Goal: Task Accomplishment & Management: Complete application form

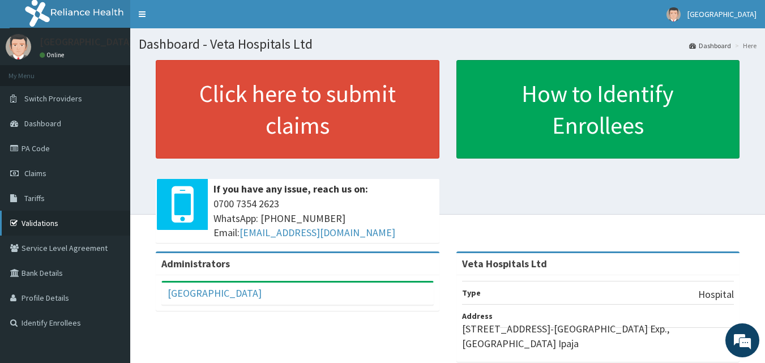
click at [39, 220] on link "Validations" at bounding box center [65, 223] width 130 height 25
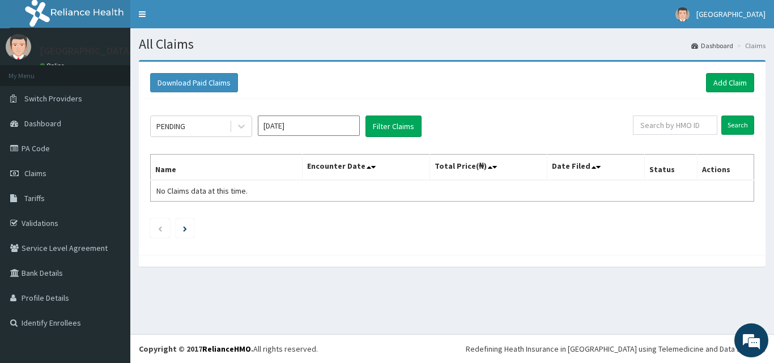
click at [597, 297] on div "All Claims Dashboard Claims Download Paid Claims Add Claim × Note you can only …" at bounding box center [451, 181] width 643 height 306
click at [598, 298] on div "All Claims Dashboard Claims Download Paid Claims Add Claim × Note you can only …" at bounding box center [451, 181] width 643 height 306
click at [402, 123] on button "Filter Claims" at bounding box center [393, 127] width 56 height 22
click at [82, 156] on link "PA Code" at bounding box center [65, 148] width 130 height 25
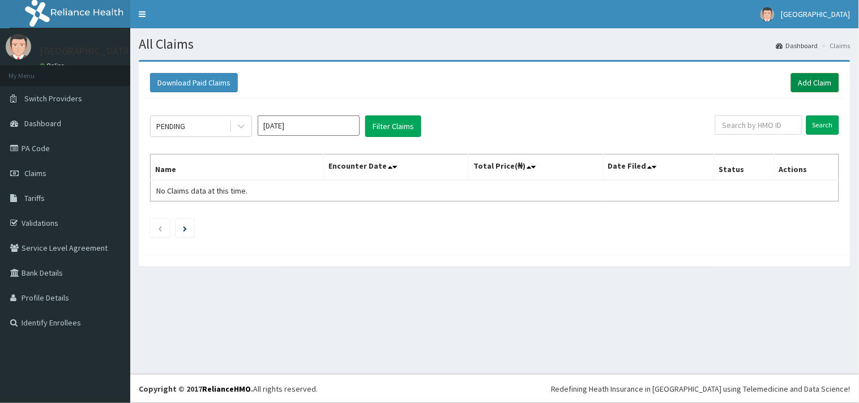
click at [814, 76] on link "Add Claim" at bounding box center [815, 82] width 48 height 19
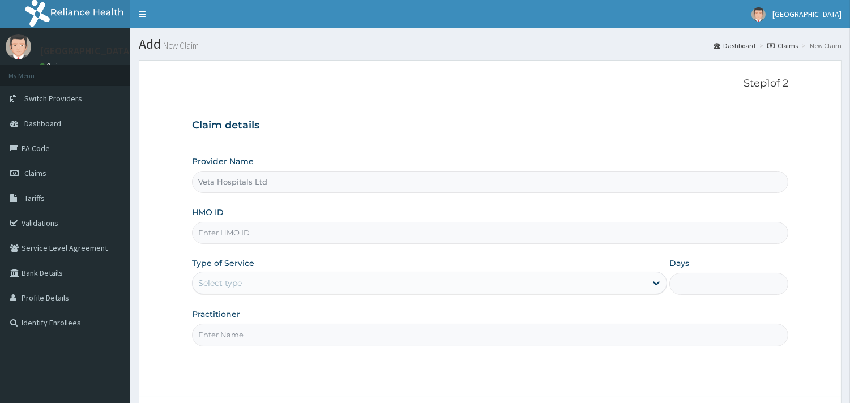
click at [249, 231] on input "HMO ID" at bounding box center [490, 233] width 596 height 22
type input "ELN/10673/A"
click at [261, 291] on div "Select type" at bounding box center [420, 283] width 454 height 18
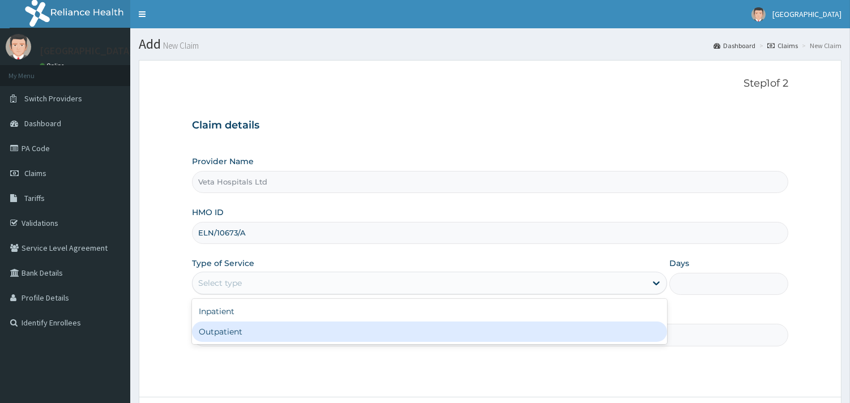
click at [227, 325] on div "Outpatient" at bounding box center [429, 332] width 475 height 20
type input "1"
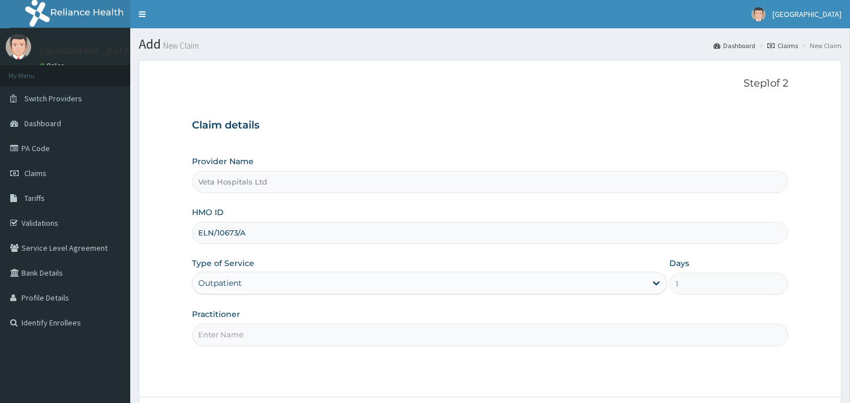
click at [227, 323] on div "Practitioner" at bounding box center [490, 327] width 596 height 37
click at [234, 335] on input "Practitioner" at bounding box center [490, 335] width 596 height 22
type input "DR SAMUEL"
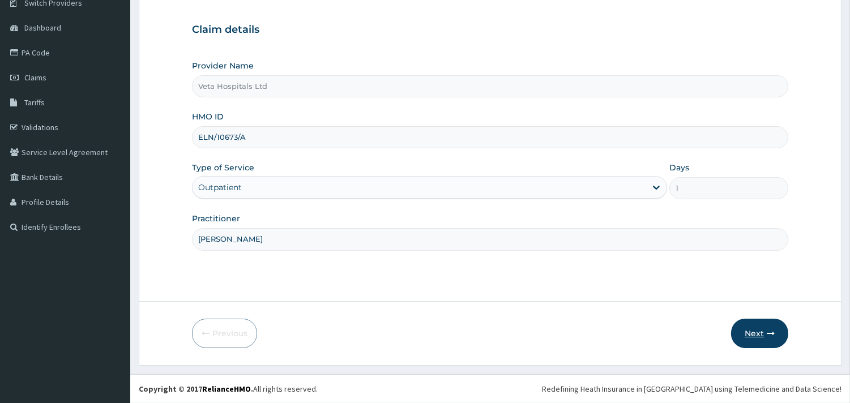
click at [756, 325] on button "Next" at bounding box center [759, 333] width 57 height 29
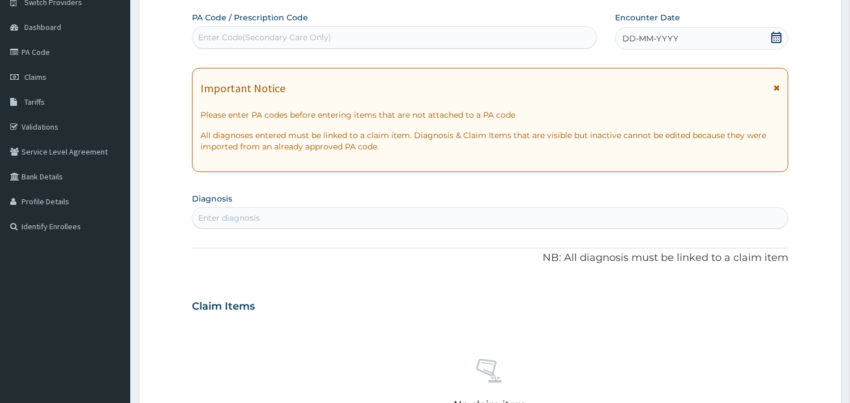
click at [431, 38] on div "Enter Code(Secondary Care Only)" at bounding box center [395, 37] width 404 height 18
paste input "PA/A6D7B5"
type input "PA/A6D7B5"
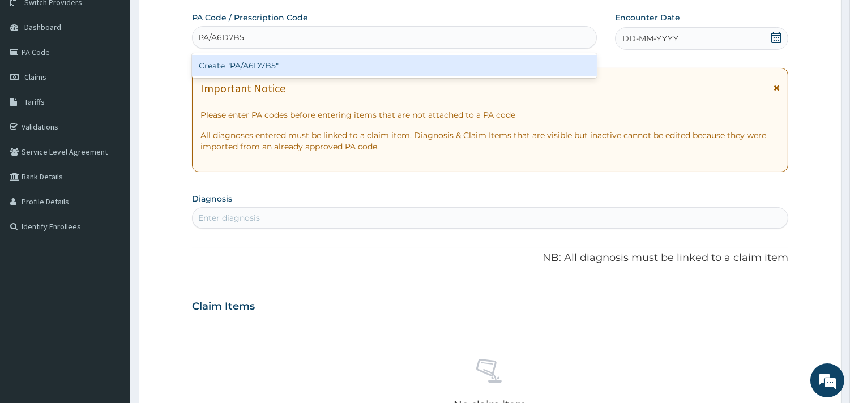
click at [380, 61] on div "Create "PA/A6D7B5"" at bounding box center [394, 66] width 405 height 20
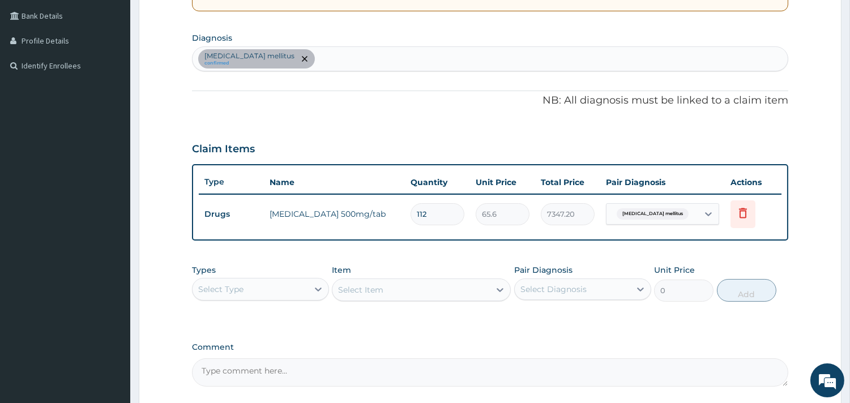
scroll to position [272, 0]
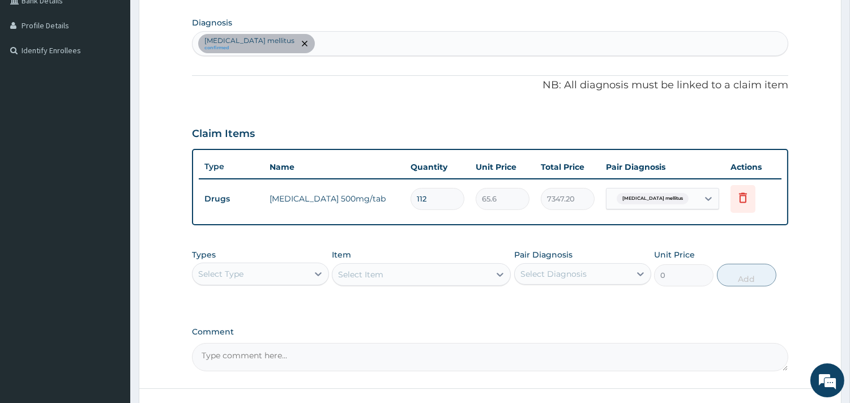
type input "11"
type input "721.60"
type input "1"
type input "65.60"
type input "0.00"
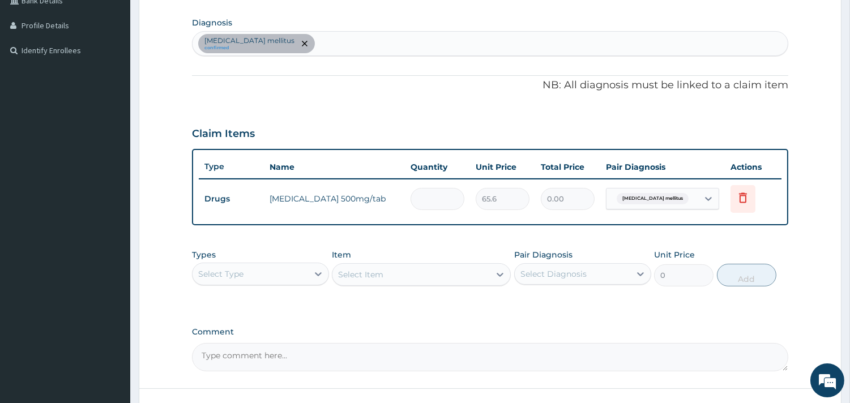
type input "5"
type input "328.00"
type input "56"
type input "3673.60"
type input "56"
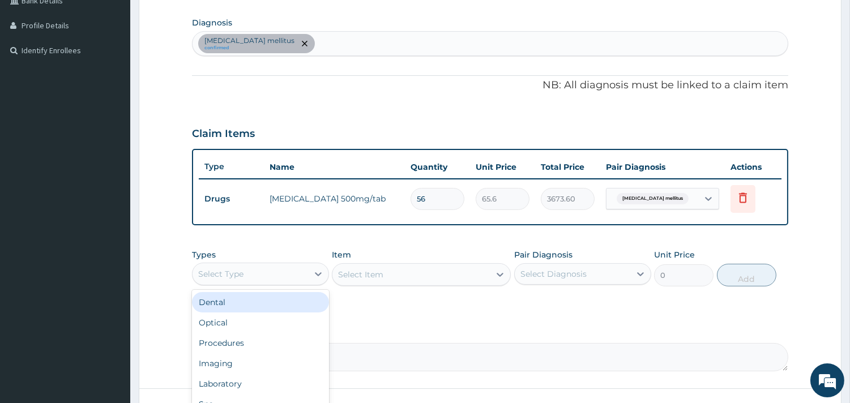
click at [276, 276] on div "Select Type" at bounding box center [251, 274] width 116 height 18
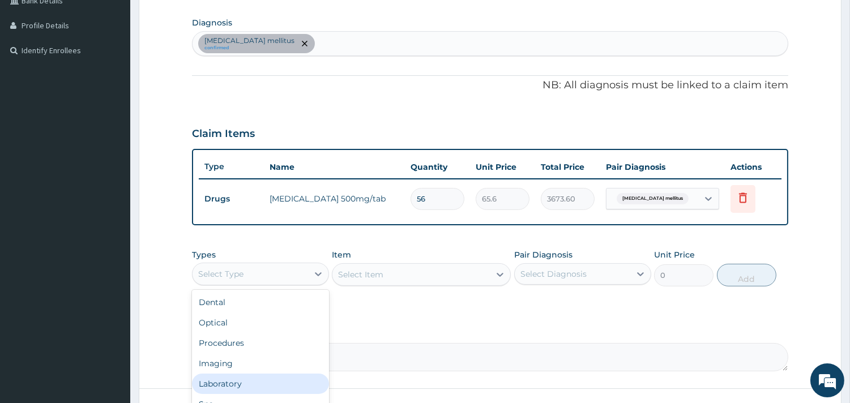
click at [227, 378] on div "Laboratory" at bounding box center [260, 384] width 137 height 20
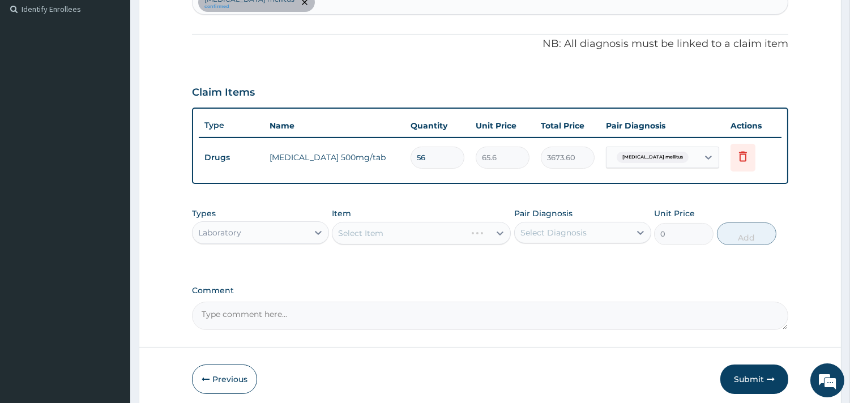
scroll to position [359, 0]
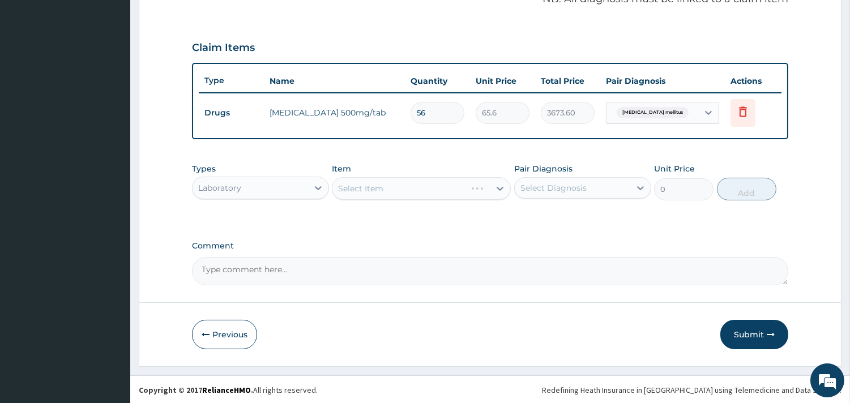
click at [434, 183] on div "Select Item" at bounding box center [421, 188] width 179 height 23
click at [406, 194] on div "Select Item" at bounding box center [410, 189] width 157 height 18
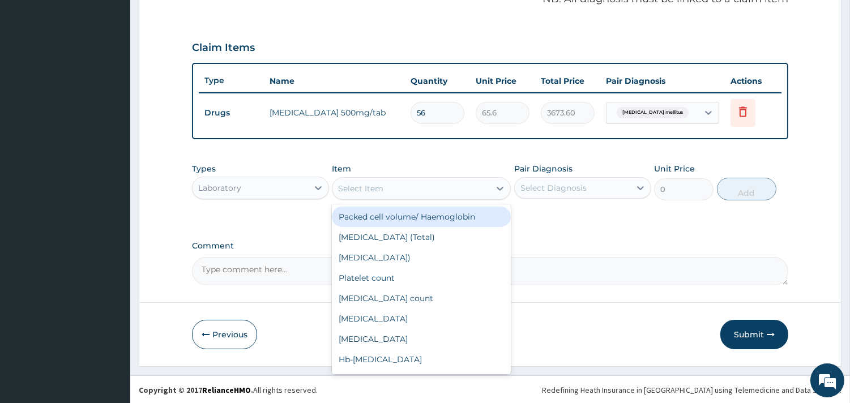
type input "f"
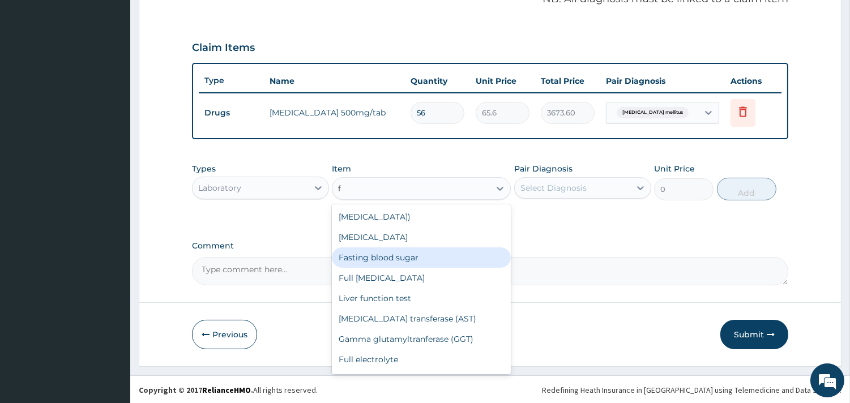
click at [427, 253] on div "Fasting blood sugar" at bounding box center [421, 258] width 179 height 20
type input "1500"
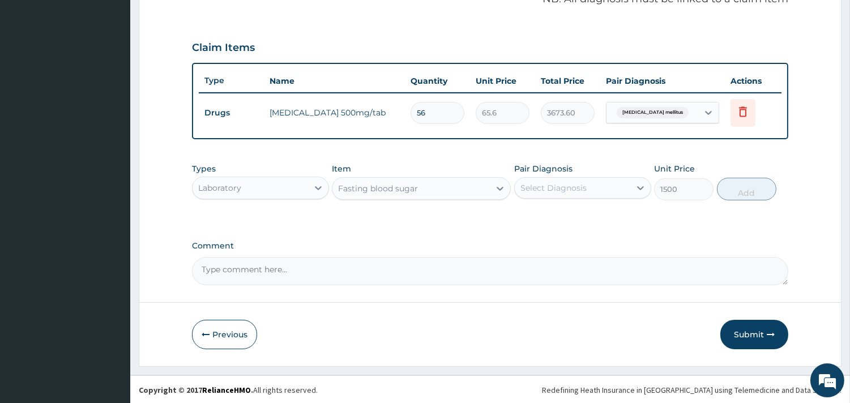
click at [562, 185] on div "Select Diagnosis" at bounding box center [554, 187] width 66 height 11
click at [540, 210] on label "Diabetes mellitus" at bounding box center [585, 215] width 105 height 11
checkbox input "true"
click at [745, 197] on button "Add" at bounding box center [746, 189] width 59 height 23
type input "0"
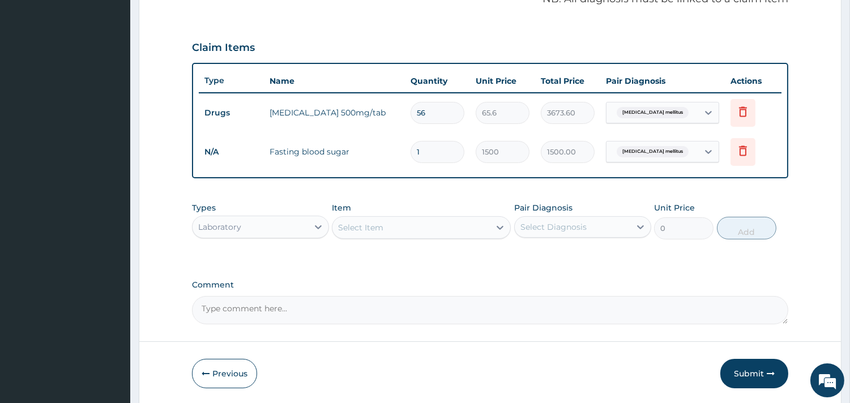
scroll to position [398, 0]
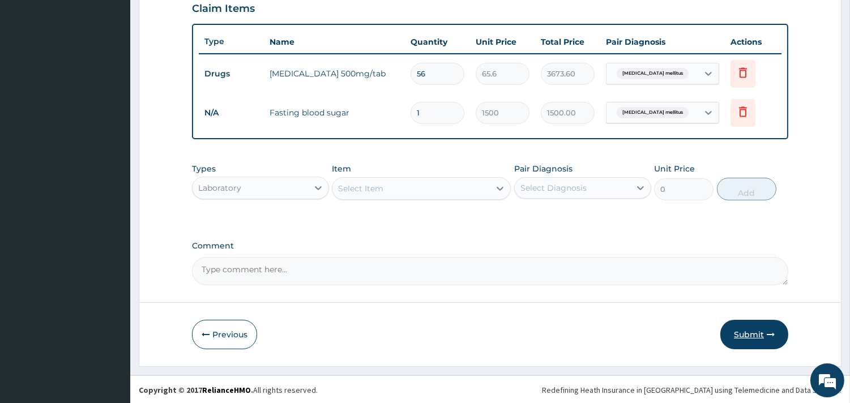
click at [750, 340] on button "Submit" at bounding box center [754, 334] width 68 height 29
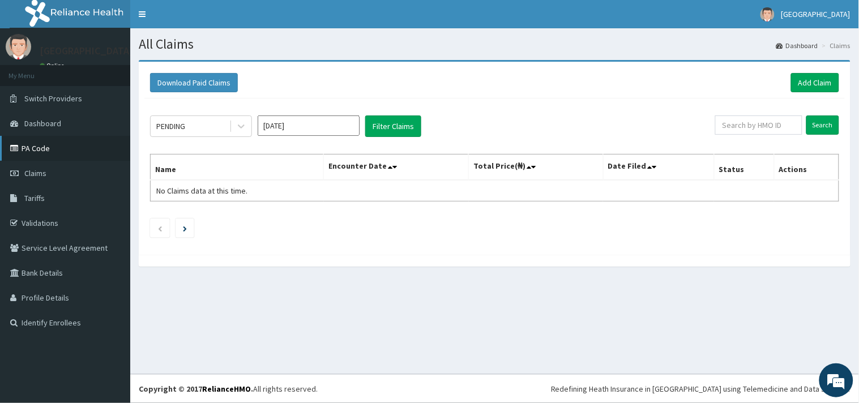
click at [49, 144] on link "PA Code" at bounding box center [65, 148] width 130 height 25
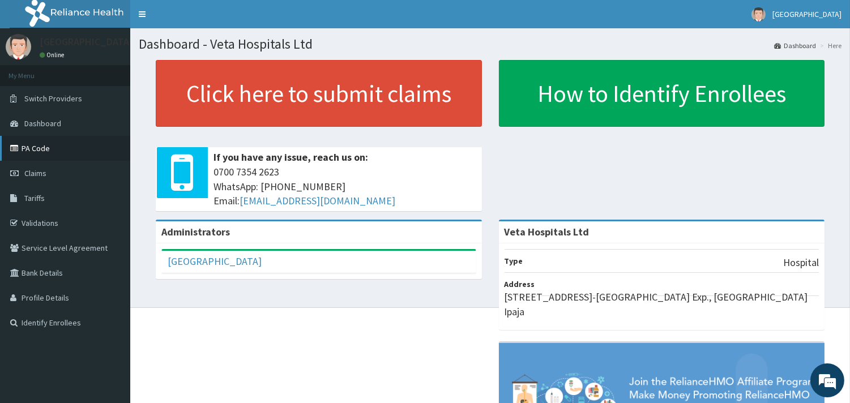
click at [48, 151] on link "PA Code" at bounding box center [65, 148] width 130 height 25
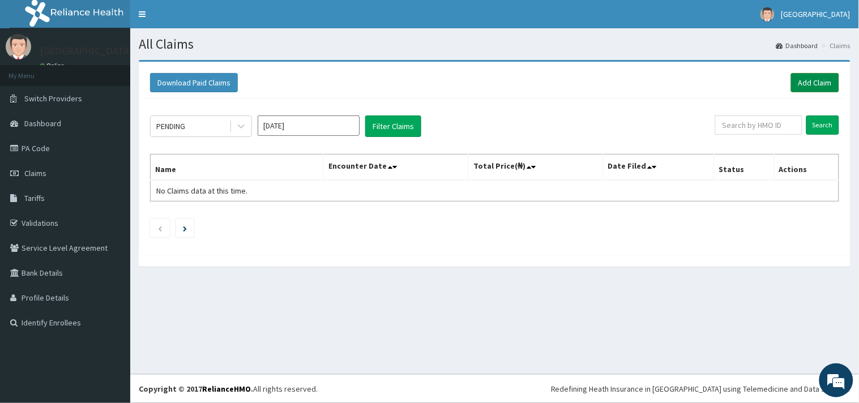
click at [816, 82] on link "Add Claim" at bounding box center [815, 82] width 48 height 19
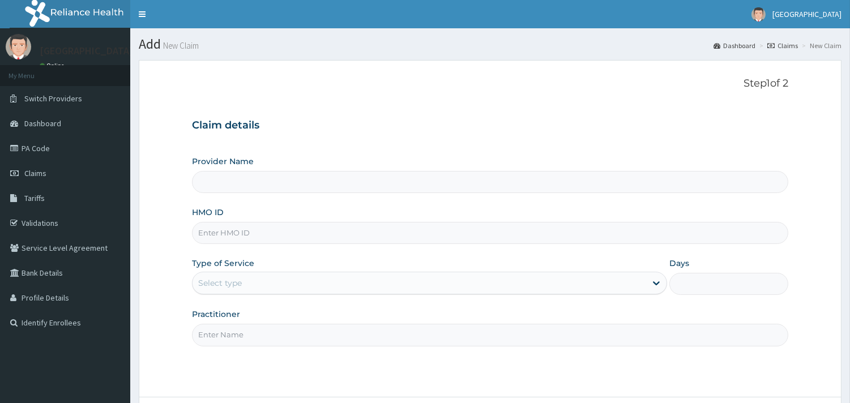
type input "Veta Hospitals Ltd"
click at [300, 231] on input "HMO ID" at bounding box center [490, 233] width 596 height 22
type input "AVL/10027/A"
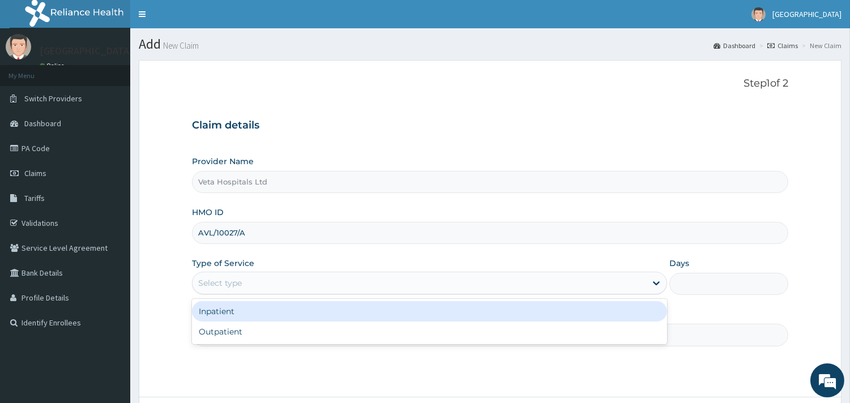
click at [286, 286] on div "Select type" at bounding box center [420, 283] width 454 height 18
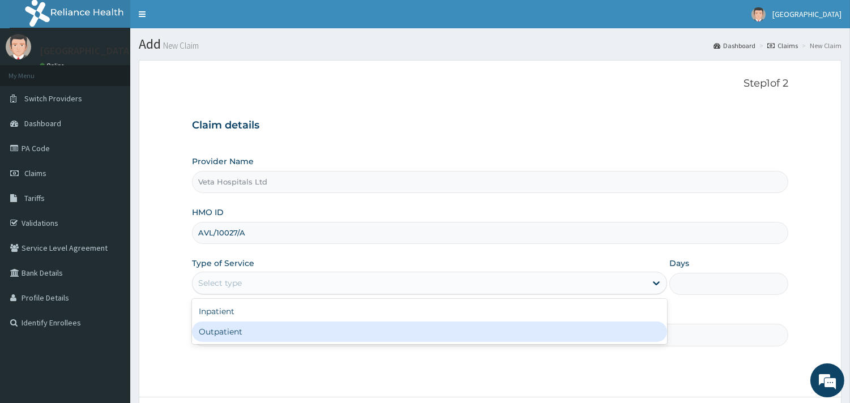
click at [258, 331] on div "Outpatient" at bounding box center [429, 332] width 475 height 20
type input "1"
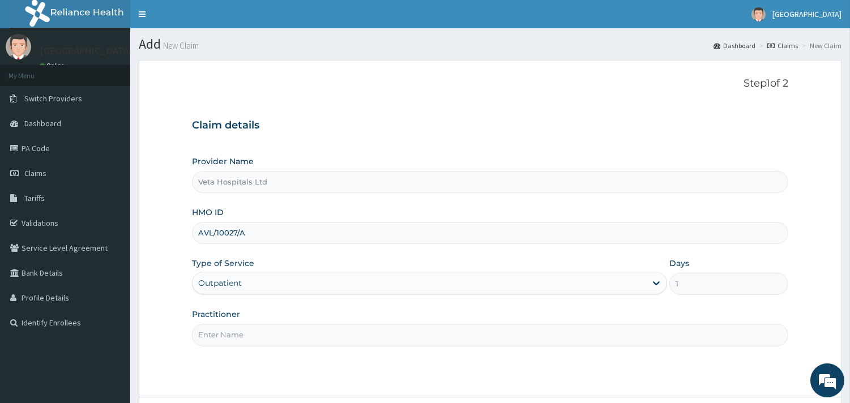
click at [255, 332] on input "Practitioner" at bounding box center [490, 335] width 596 height 22
type input "DR SAMUEL"
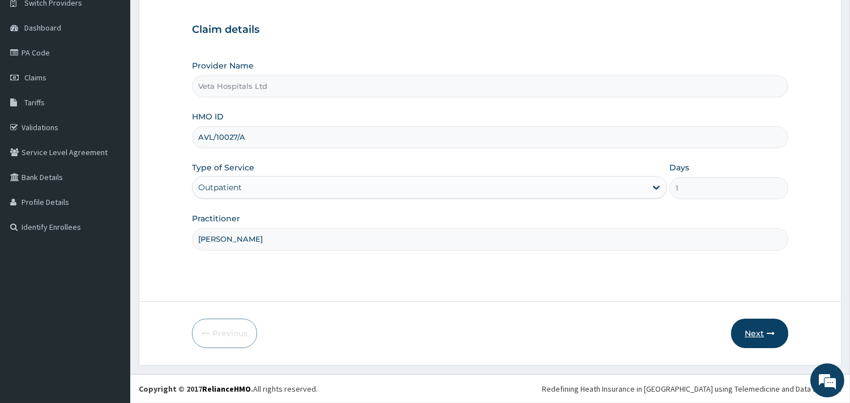
click at [756, 329] on button "Next" at bounding box center [759, 333] width 57 height 29
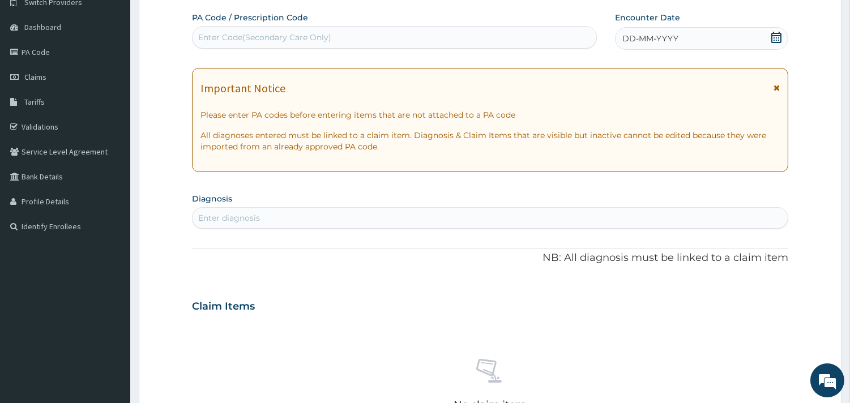
click at [622, 37] on span "DD-MM-YYYY" at bounding box center [650, 38] width 56 height 11
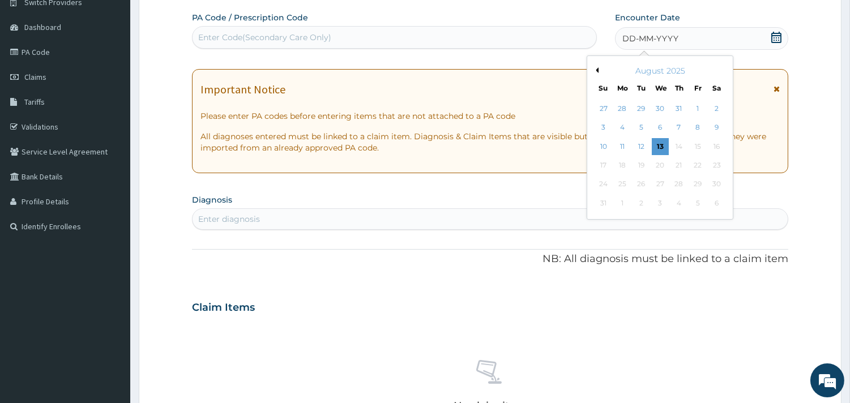
scroll to position [0, 0]
click at [596, 69] on button "Previous Month" at bounding box center [596, 70] width 6 height 6
click at [677, 109] on div "3" at bounding box center [679, 108] width 17 height 17
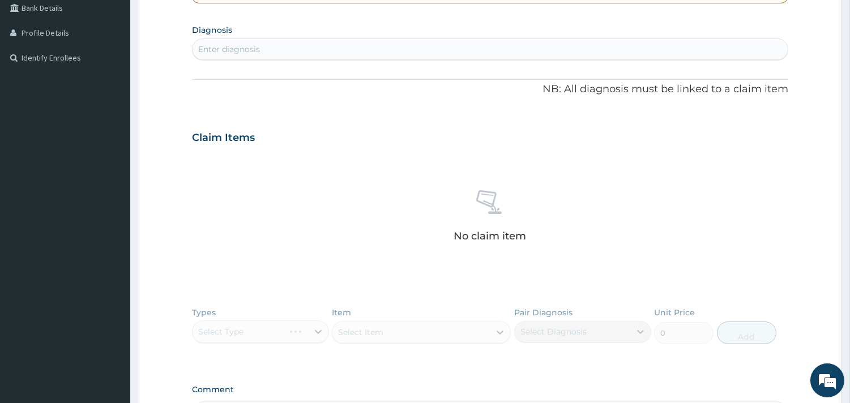
scroll to position [272, 0]
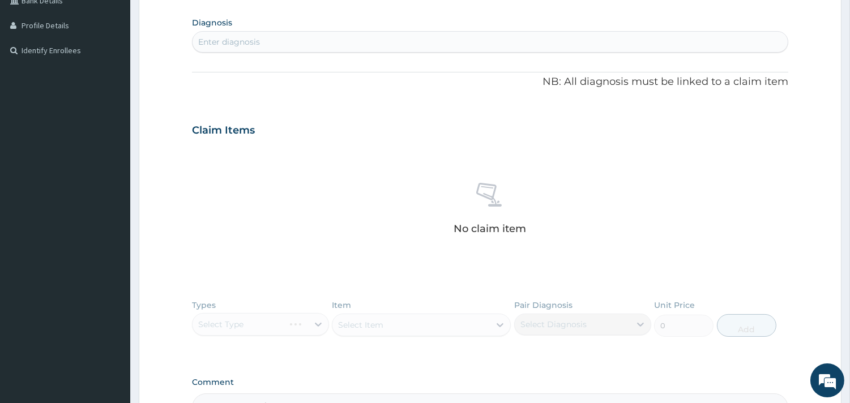
click at [513, 36] on div "Enter diagnosis" at bounding box center [490, 42] width 595 height 18
type input "pharyn"
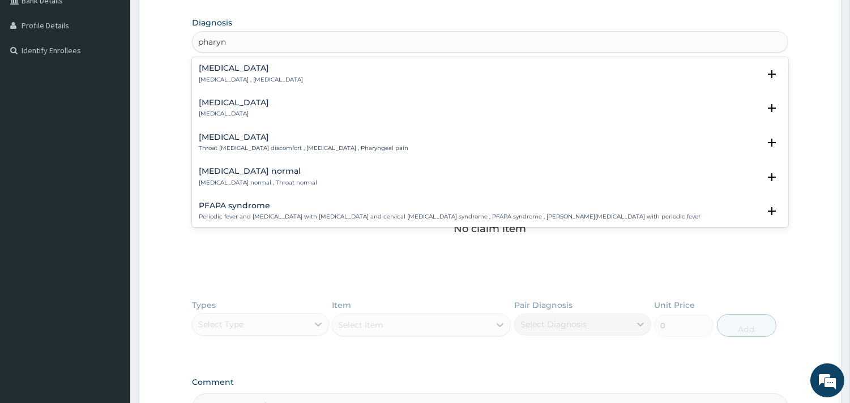
click at [259, 114] on div "Pharyngitis Pharyngitis" at bounding box center [490, 109] width 583 height 20
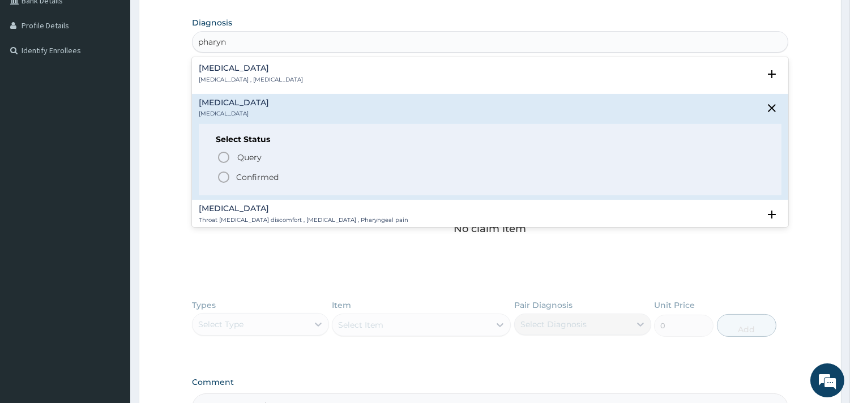
click at [223, 181] on icon "status option filled" at bounding box center [224, 177] width 14 height 14
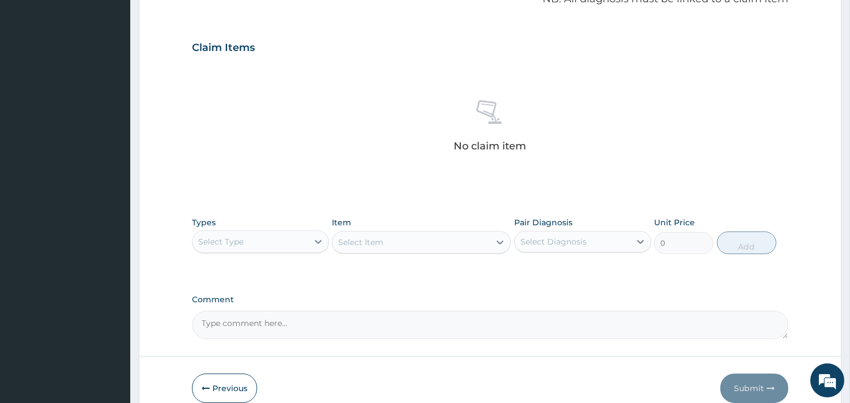
scroll to position [395, 0]
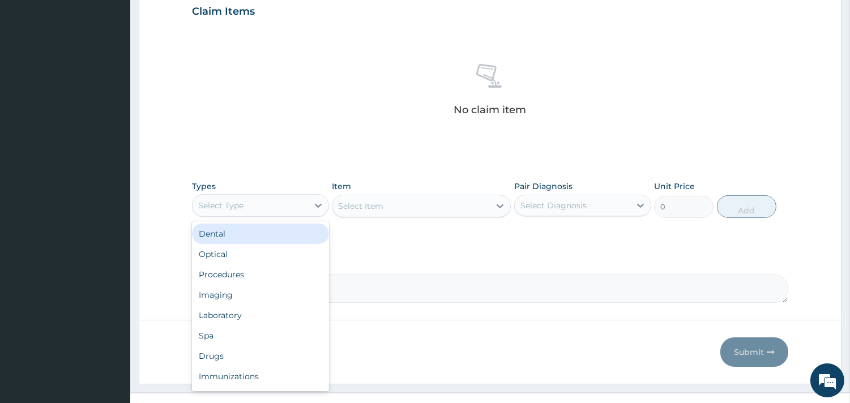
click at [285, 204] on div "Select Type" at bounding box center [251, 206] width 116 height 18
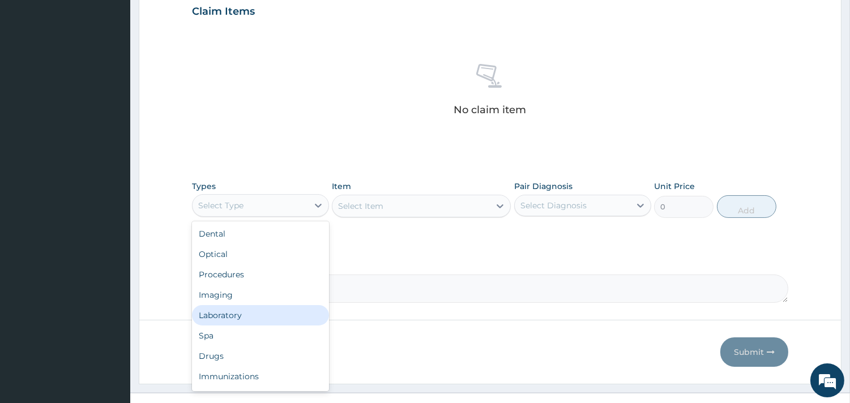
click at [268, 323] on div "Laboratory" at bounding box center [260, 315] width 137 height 20
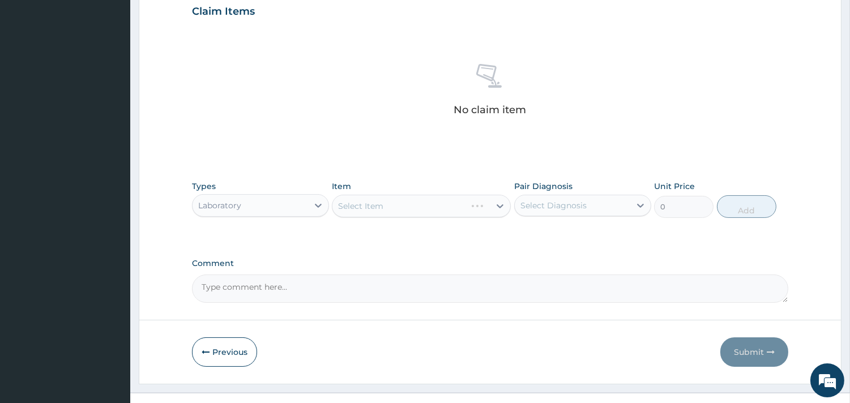
click at [268, 221] on div "Types Laboratory Item Select Item Pair Diagnosis Select Diagnosis Unit Price 0 …" at bounding box center [490, 199] width 596 height 49
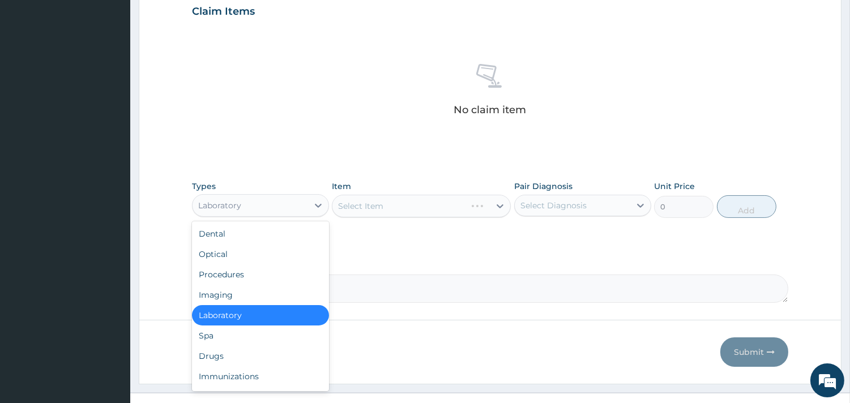
click at [272, 213] on div "Laboratory" at bounding box center [251, 206] width 116 height 18
click at [257, 353] on div "Drugs" at bounding box center [260, 356] width 137 height 20
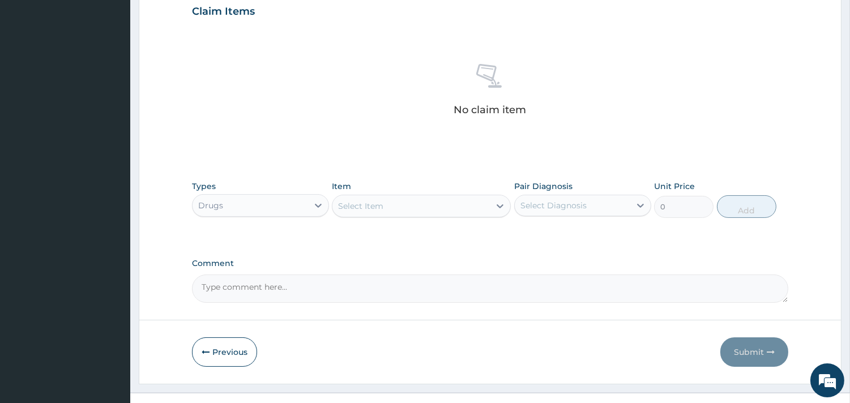
click at [419, 201] on div "Select Item" at bounding box center [410, 206] width 157 height 18
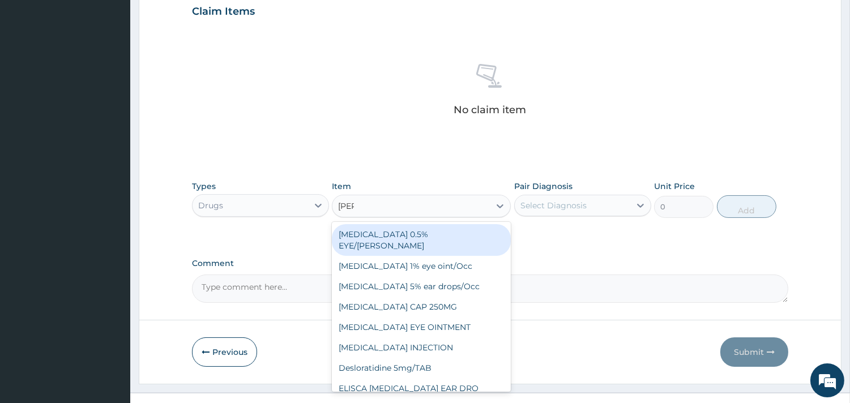
type input "lorat"
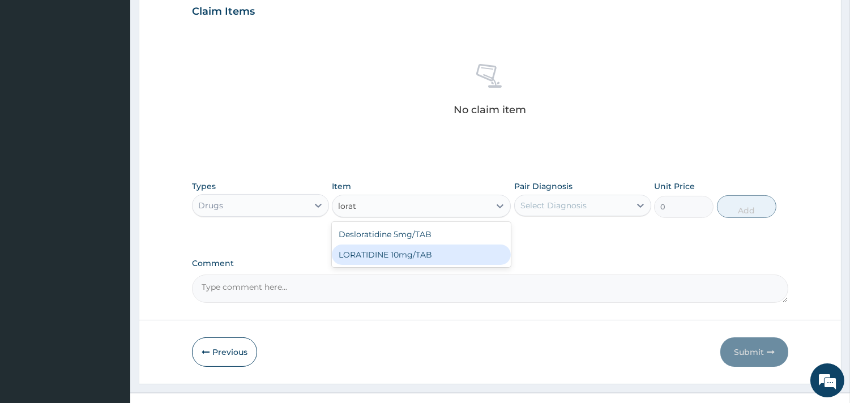
click at [411, 248] on div "LORATIDINE 10mg/TAB" at bounding box center [421, 255] width 179 height 20
type input "41.2"
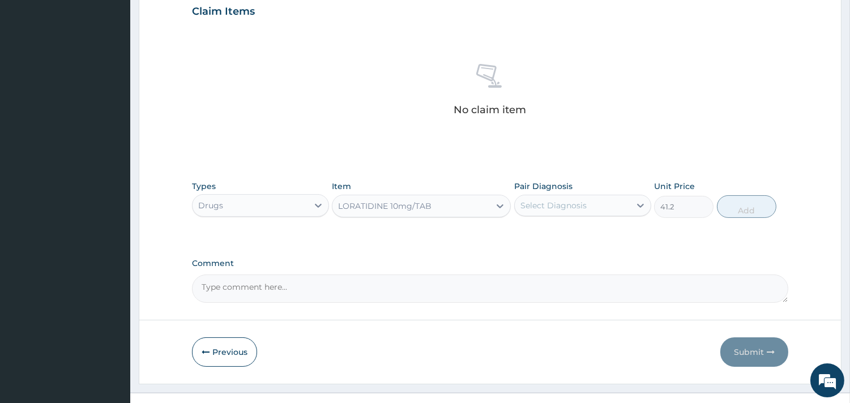
click at [541, 202] on div "Select Diagnosis" at bounding box center [554, 205] width 66 height 11
click at [545, 251] on div "PA Code / Prescription Code Enter Code(Secondary Care Only) Encounter Date 03-0…" at bounding box center [490, 8] width 596 height 590
click at [552, 205] on div "Select Diagnosis" at bounding box center [554, 205] width 66 height 11
click at [542, 234] on label "Pharyngitis" at bounding box center [568, 233] width 70 height 11
checkbox input "true"
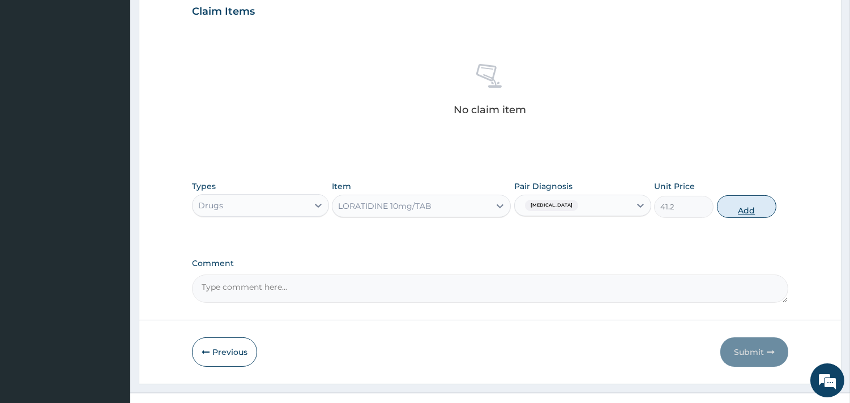
click at [724, 207] on button "Add" at bounding box center [746, 206] width 59 height 23
type input "0"
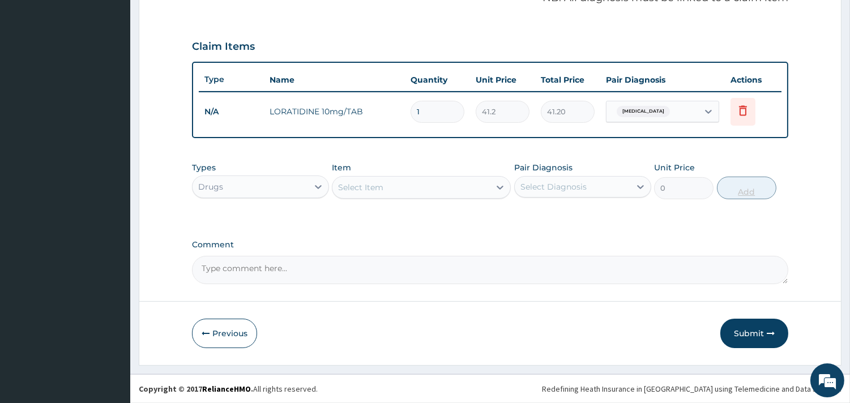
scroll to position [359, 0]
type input "0.00"
type input "5"
type input "206.00"
type input "5"
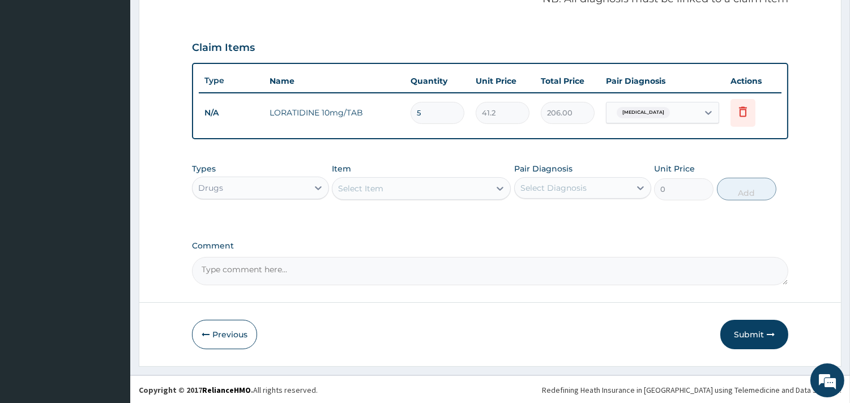
click at [466, 193] on div "Select Item" at bounding box center [410, 189] width 157 height 18
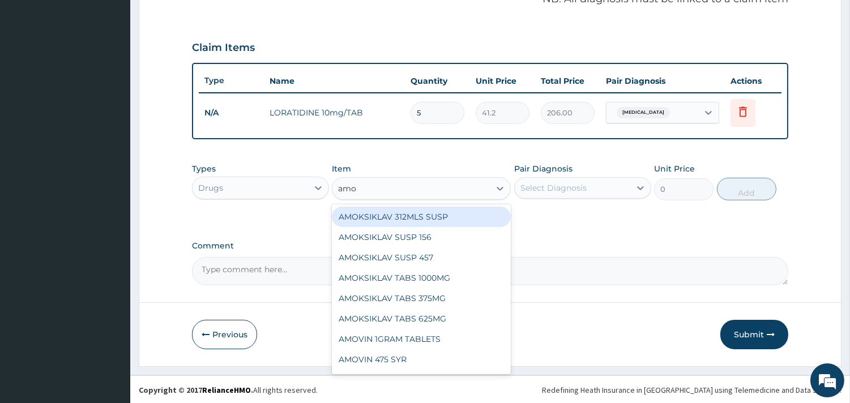
type input "amox"
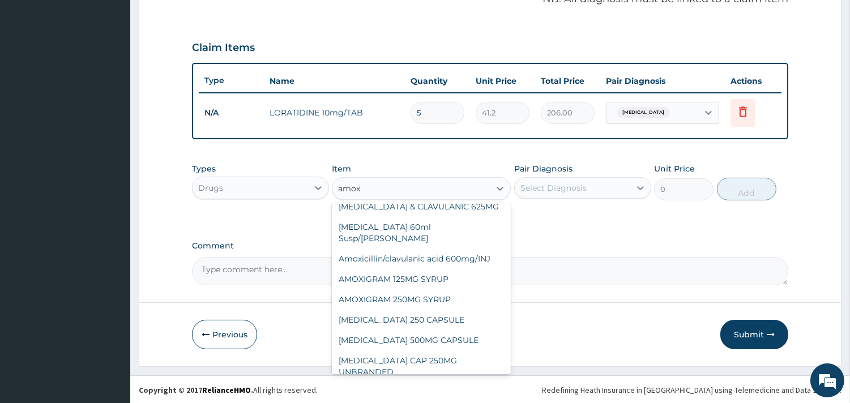
scroll to position [83, 0]
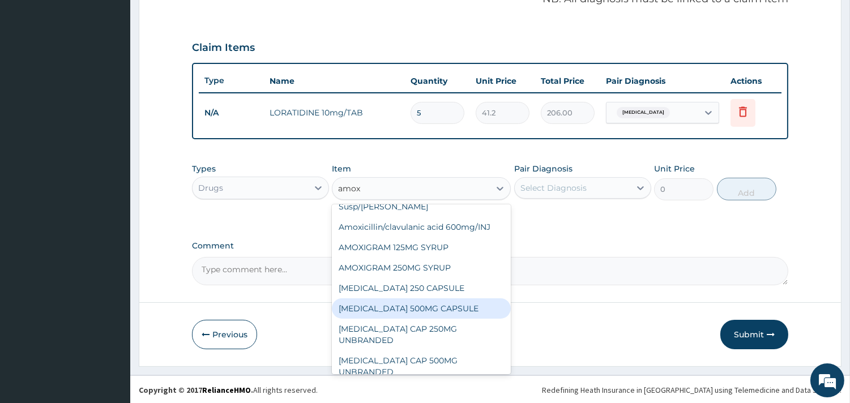
click at [447, 298] on div "AMOXIL 500MG CAPSULE" at bounding box center [421, 308] width 179 height 20
type input "190"
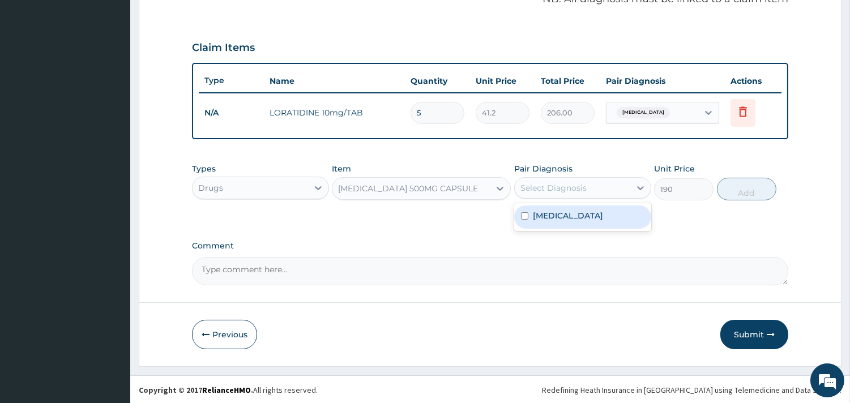
click at [557, 187] on div "Select Diagnosis" at bounding box center [554, 187] width 66 height 11
click at [543, 218] on label "Pharyngitis" at bounding box center [568, 215] width 70 height 11
checkbox input "true"
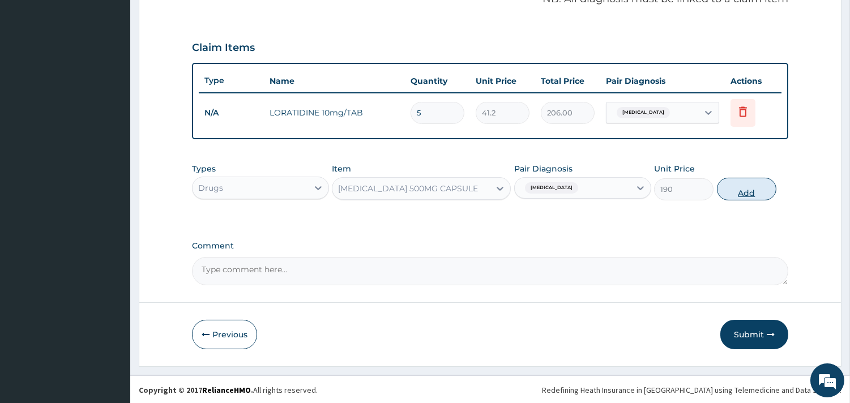
click at [753, 178] on button "Add" at bounding box center [746, 189] width 59 height 23
type input "0"
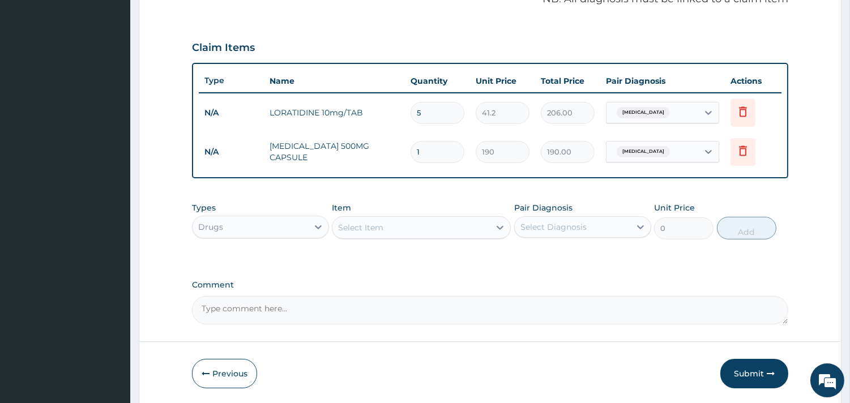
type input "12"
type input "2280.00"
type input "12"
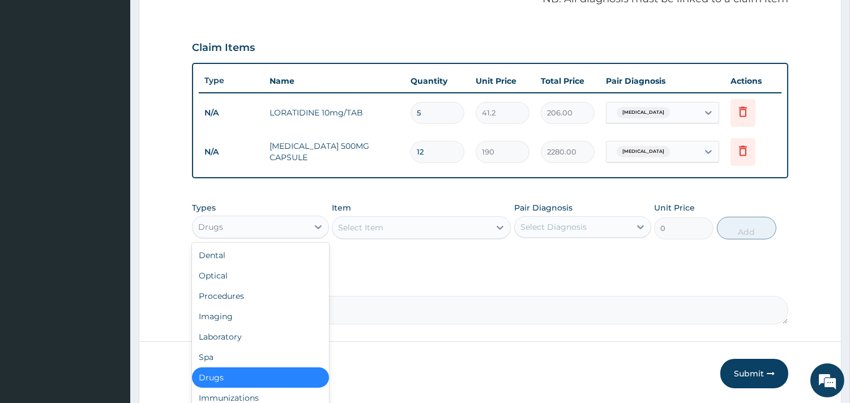
click at [283, 227] on div "Drugs" at bounding box center [251, 227] width 116 height 18
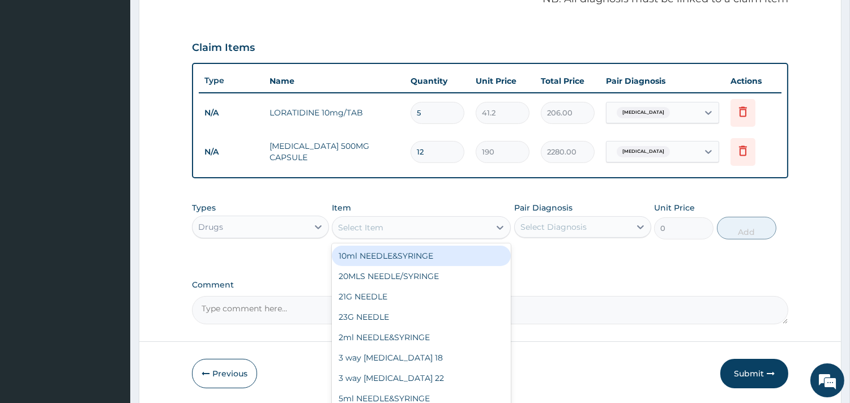
click at [389, 231] on div "Select Item" at bounding box center [410, 228] width 157 height 18
click at [253, 228] on div "Drugs" at bounding box center [251, 227] width 116 height 18
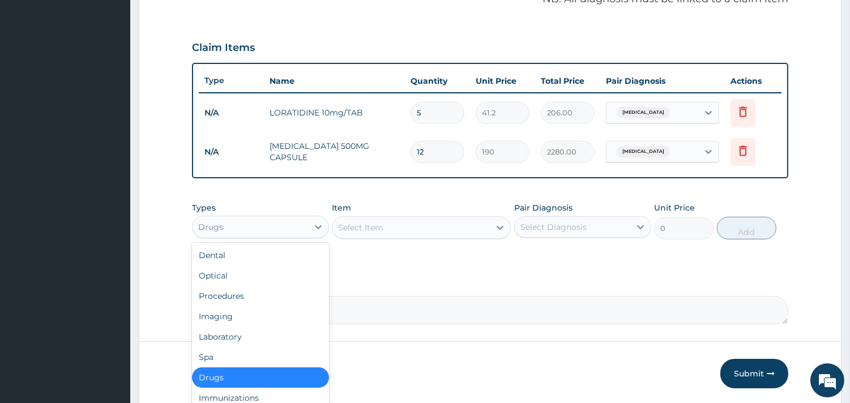
click at [366, 233] on div "Select Item" at bounding box center [410, 228] width 157 height 18
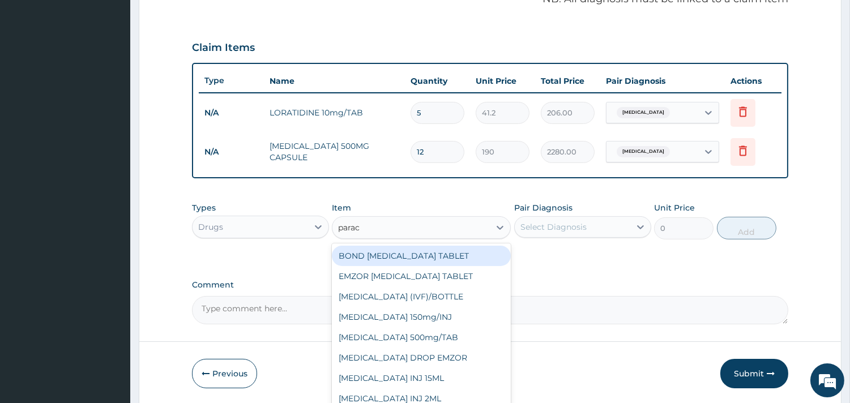
type input "parace"
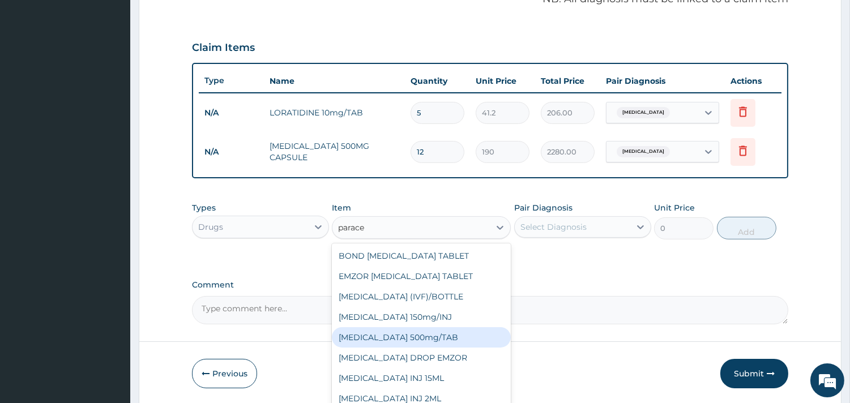
click at [412, 333] on div "PARACETAMOL 500mg/TAB" at bounding box center [421, 337] width 179 height 20
type input "18.5"
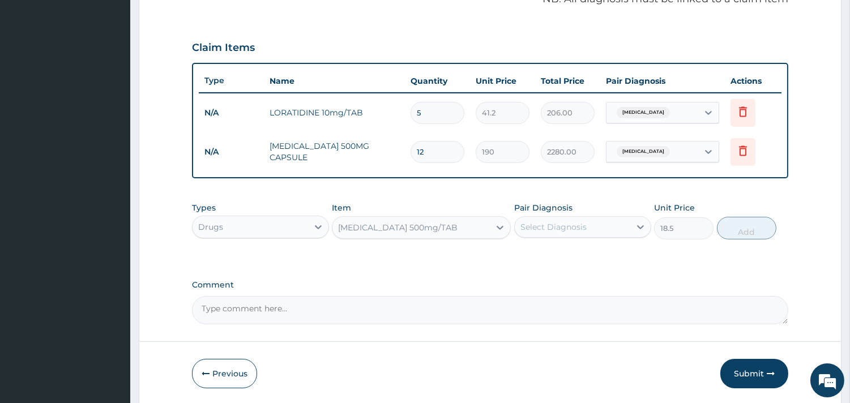
drag, startPoint x: 585, startPoint y: 204, endPoint x: 581, endPoint y: 214, distance: 10.6
click at [581, 212] on div "Pair Diagnosis Select Diagnosis" at bounding box center [582, 220] width 137 height 37
click at [579, 218] on div "Select Diagnosis" at bounding box center [573, 227] width 116 height 18
click at [536, 263] on div "Pharyngitis" at bounding box center [582, 256] width 137 height 23
checkbox input "true"
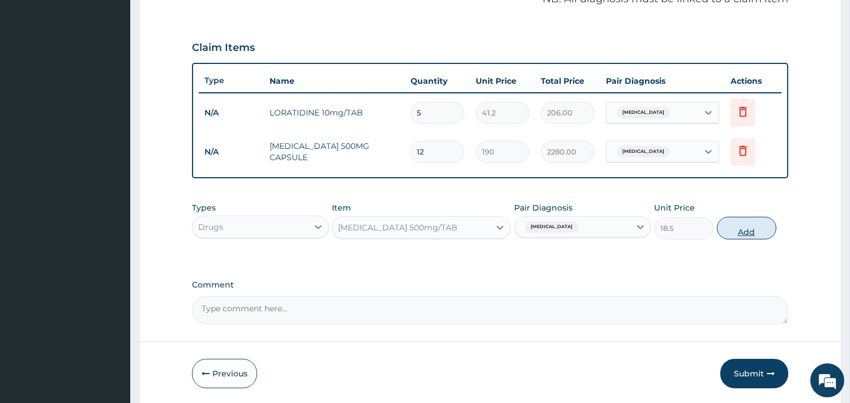
click at [753, 237] on button "Add" at bounding box center [746, 228] width 59 height 23
type input "0"
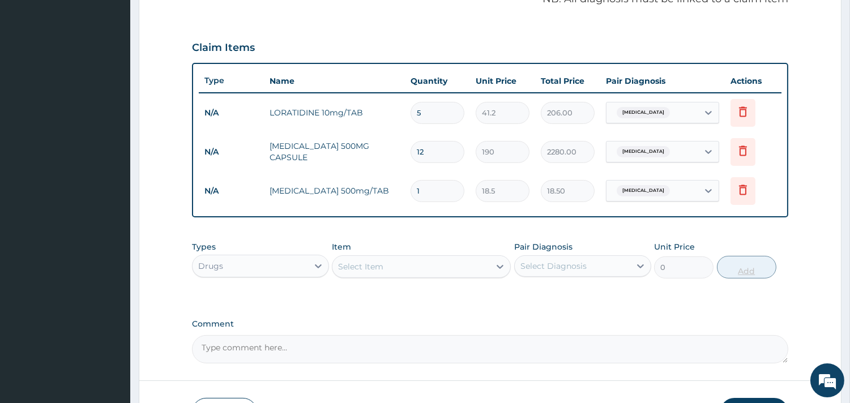
type input "12"
type input "222.00"
type input "12"
click at [289, 259] on div "Drugs" at bounding box center [251, 266] width 116 height 18
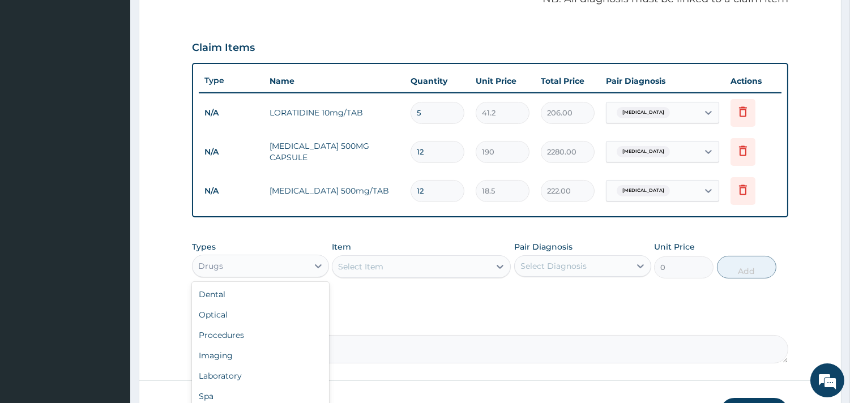
click at [289, 259] on div "Drugs" at bounding box center [251, 266] width 116 height 18
click at [245, 375] on div "Laboratory" at bounding box center [260, 376] width 137 height 20
click at [364, 262] on div "Select Item" at bounding box center [421, 266] width 179 height 23
click at [301, 273] on div "Laboratory" at bounding box center [251, 266] width 116 height 18
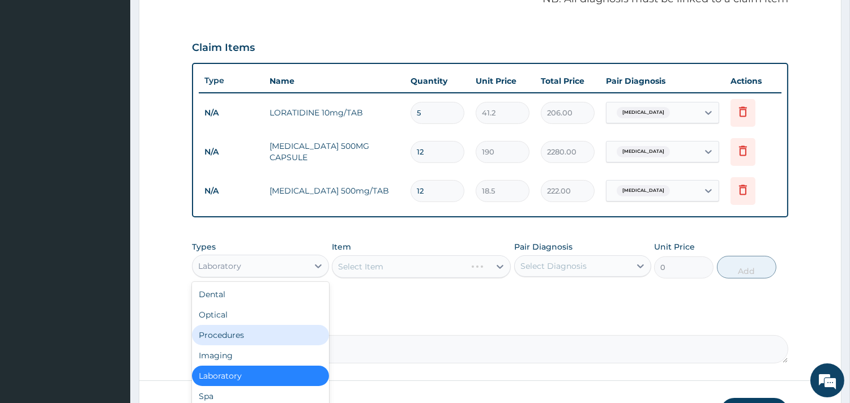
click at [259, 336] on div "Procedures" at bounding box center [260, 335] width 137 height 20
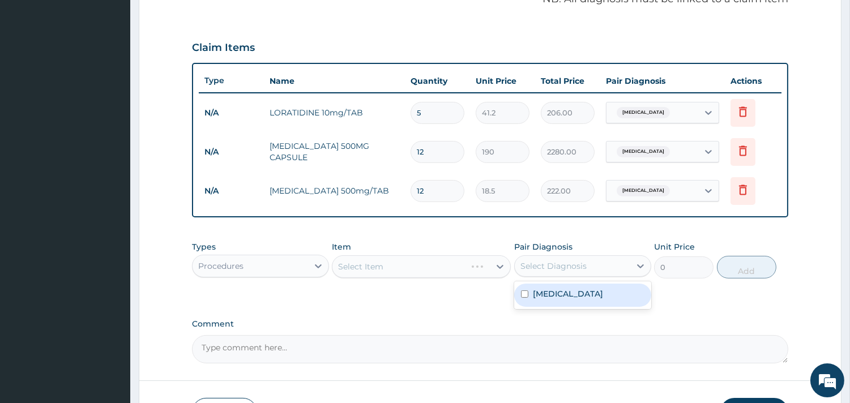
click at [349, 264] on div "Select Item" at bounding box center [421, 266] width 179 height 23
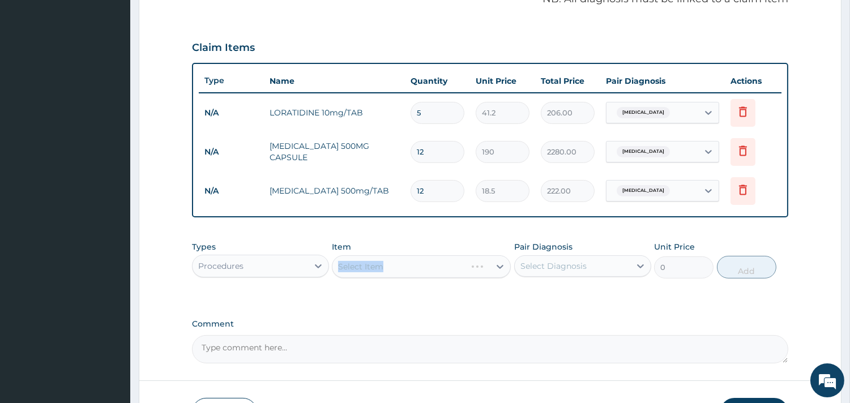
click at [349, 264] on div "Select Item" at bounding box center [421, 266] width 179 height 23
click at [401, 267] on div "Select Item" at bounding box center [421, 266] width 179 height 23
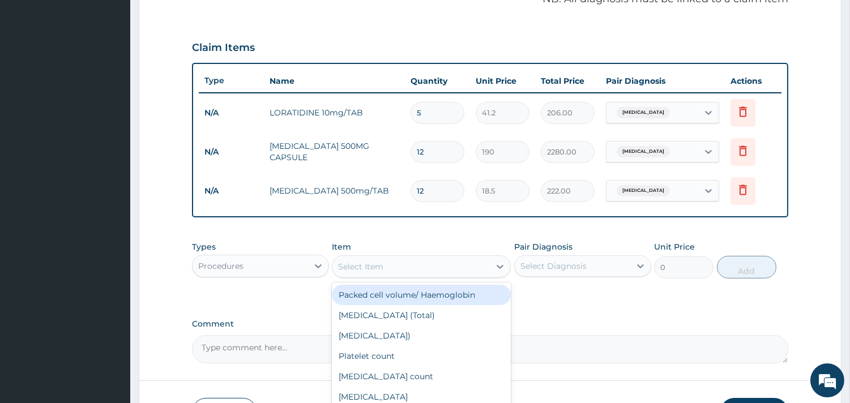
click at [398, 268] on div "Select Item" at bounding box center [410, 267] width 157 height 18
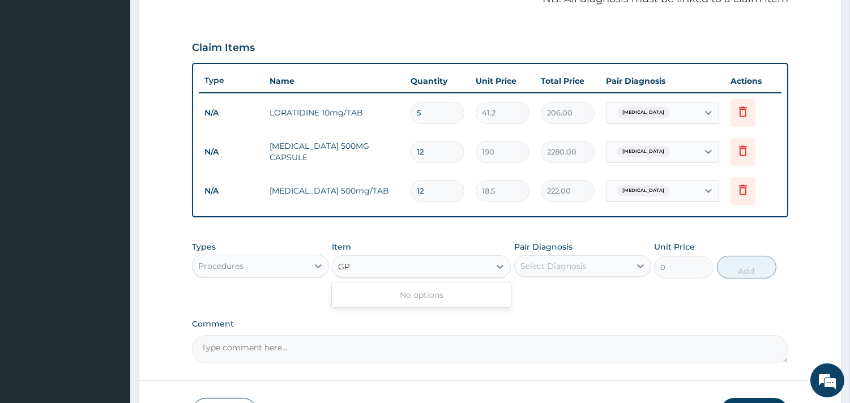
type input "G"
type input "CONS"
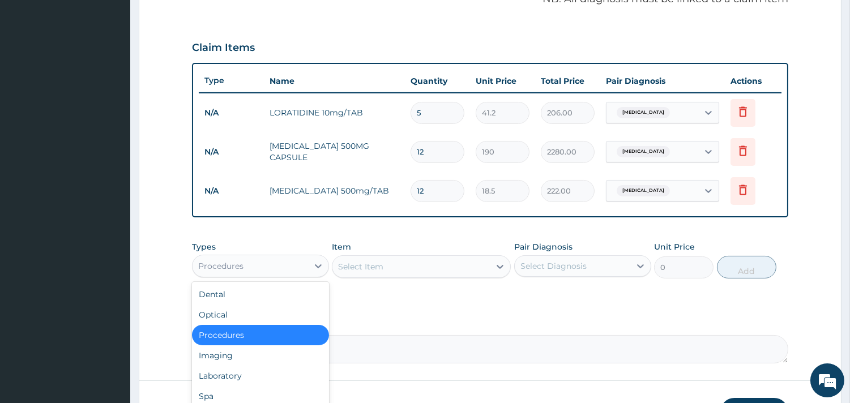
click at [275, 268] on div "Procedures" at bounding box center [251, 266] width 116 height 18
click at [218, 333] on div "Procedures" at bounding box center [260, 335] width 137 height 20
click at [272, 263] on div "Procedures" at bounding box center [251, 266] width 116 height 18
click at [224, 381] on div "Laboratory" at bounding box center [260, 376] width 137 height 20
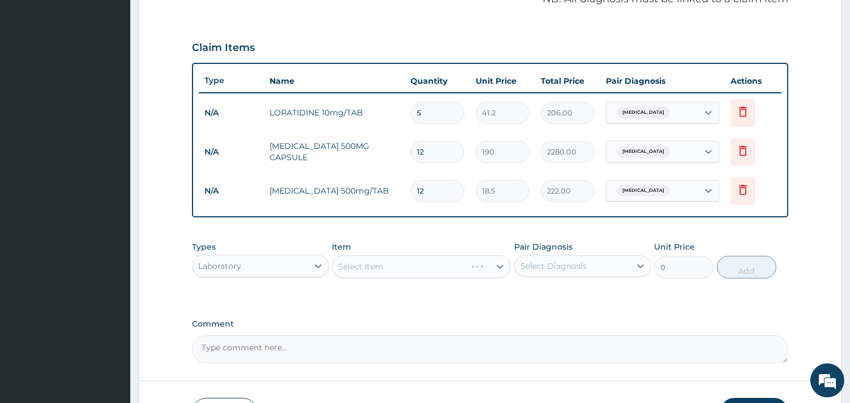
click at [381, 255] on div "Select Item" at bounding box center [421, 266] width 179 height 23
click at [376, 262] on div "Select Item" at bounding box center [421, 266] width 179 height 23
click at [285, 273] on div "Laboratory" at bounding box center [251, 266] width 116 height 18
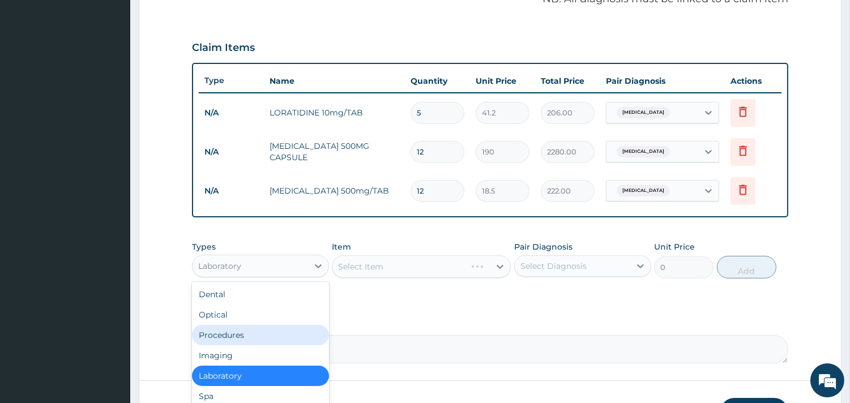
click at [256, 327] on div "Procedures" at bounding box center [260, 335] width 137 height 20
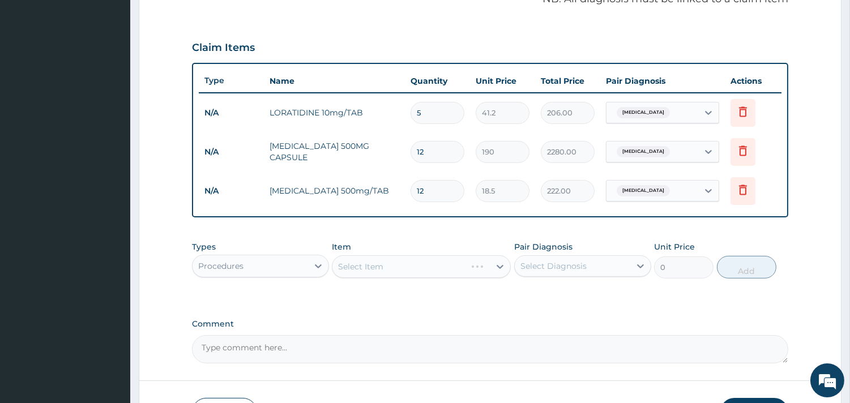
click at [403, 257] on div "Select Item" at bounding box center [421, 266] width 179 height 23
click at [403, 261] on div "Select Item" at bounding box center [421, 266] width 179 height 23
click at [400, 267] on div "Select Item" at bounding box center [421, 266] width 179 height 23
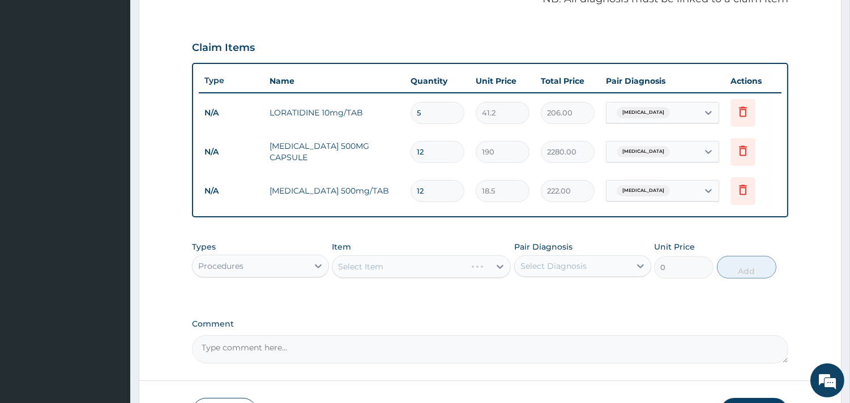
click at [395, 270] on div "Select Item" at bounding box center [421, 266] width 179 height 23
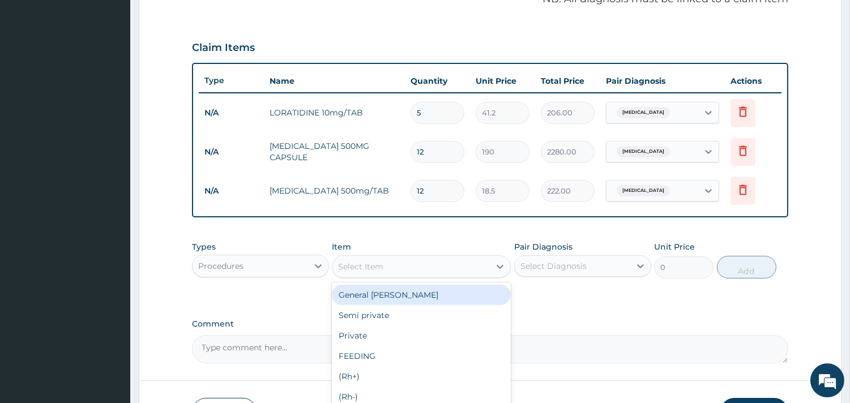
click at [395, 268] on div "Select Item" at bounding box center [410, 267] width 157 height 18
type input "GP"
click at [403, 301] on div "GP CONSULTATION" at bounding box center [421, 295] width 179 height 20
type input "2000"
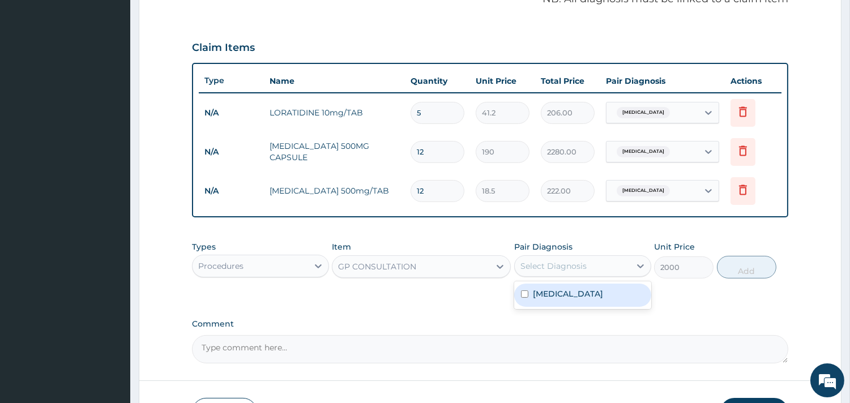
click at [522, 273] on div "Select Diagnosis" at bounding box center [573, 266] width 116 height 18
click at [529, 293] on div "Pharyngitis" at bounding box center [582, 295] width 137 height 23
checkbox input "true"
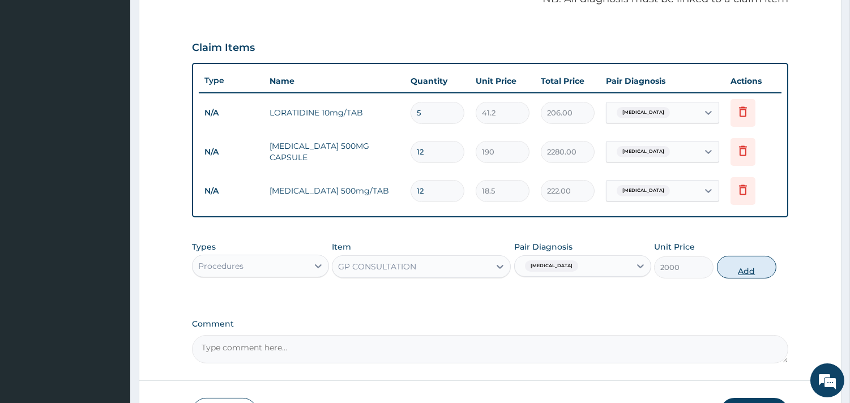
click at [751, 268] on button "Add" at bounding box center [746, 267] width 59 height 23
type input "0"
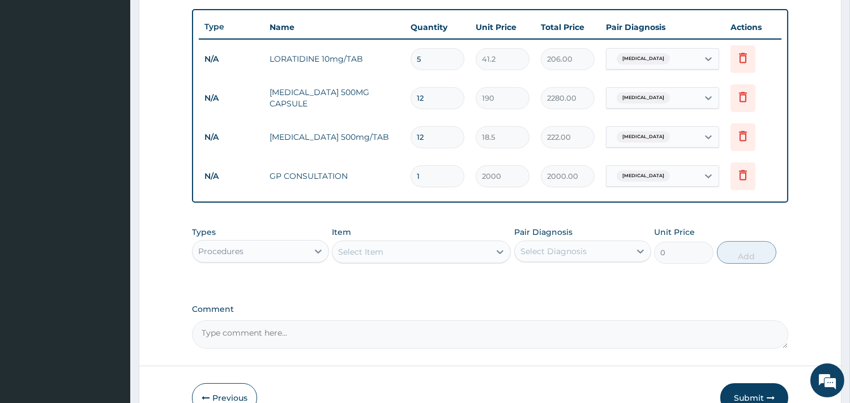
scroll to position [477, 0]
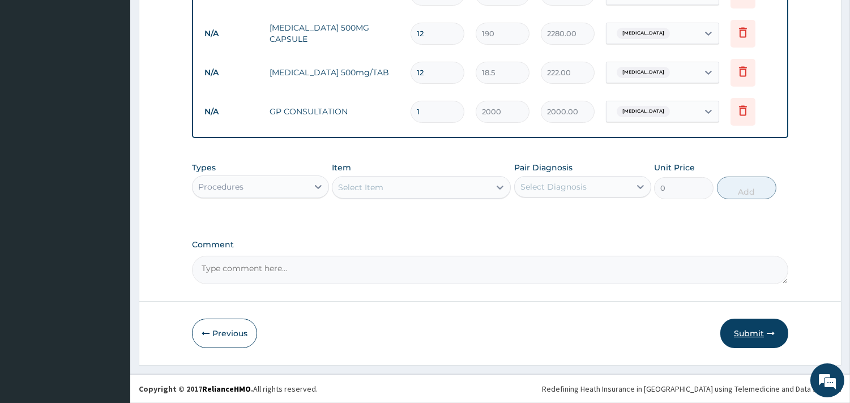
click at [738, 323] on button "Submit" at bounding box center [754, 333] width 68 height 29
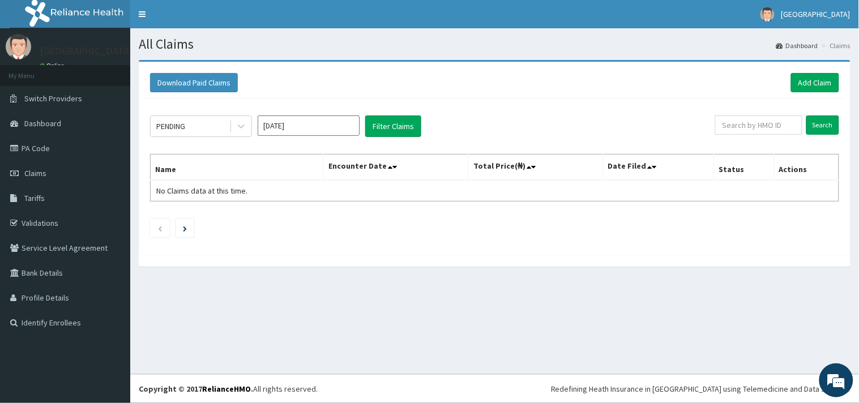
scroll to position [0, 20]
drag, startPoint x: 0, startPoint y: 0, endPoint x: 734, endPoint y: 323, distance: 802.2
drag, startPoint x: 734, startPoint y: 323, endPoint x: 464, endPoint y: 370, distance: 273.7
click at [464, 370] on div "All Claims Dashboard Claims Download Paid Claims Add Claim × Note you can only …" at bounding box center [494, 201] width 729 height 346
click at [817, 79] on link "Add Claim" at bounding box center [815, 82] width 48 height 19
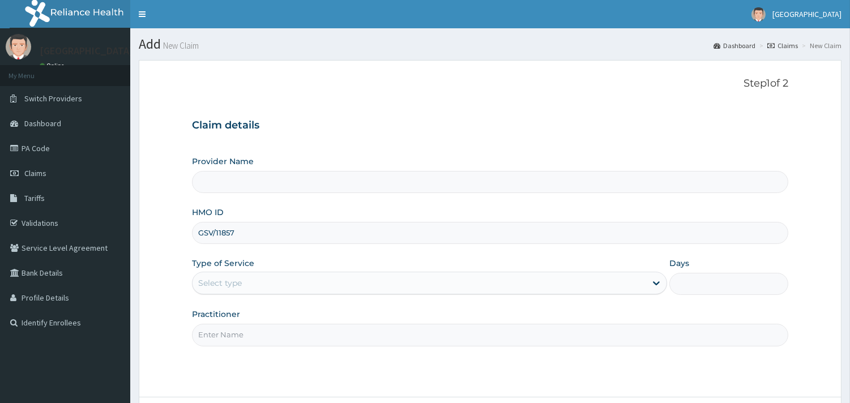
type input "GSV/11857/A"
click at [292, 293] on div "Select type" at bounding box center [429, 283] width 475 height 23
click at [295, 285] on div "Select type" at bounding box center [420, 283] width 454 height 18
click at [235, 286] on div "Select type" at bounding box center [220, 283] width 44 height 11
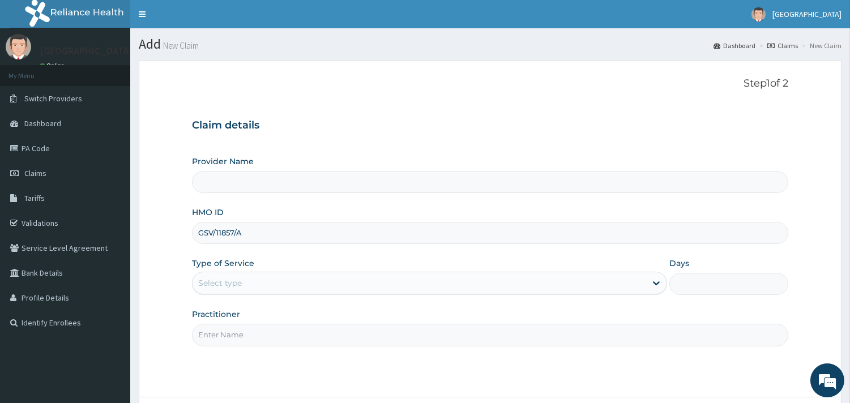
click at [241, 180] on input "Provider Name" at bounding box center [490, 182] width 596 height 22
click at [263, 249] on div "Provider Name HMO ID GSV/11857/A Type of Service Select type Days Practitioner" at bounding box center [490, 251] width 596 height 190
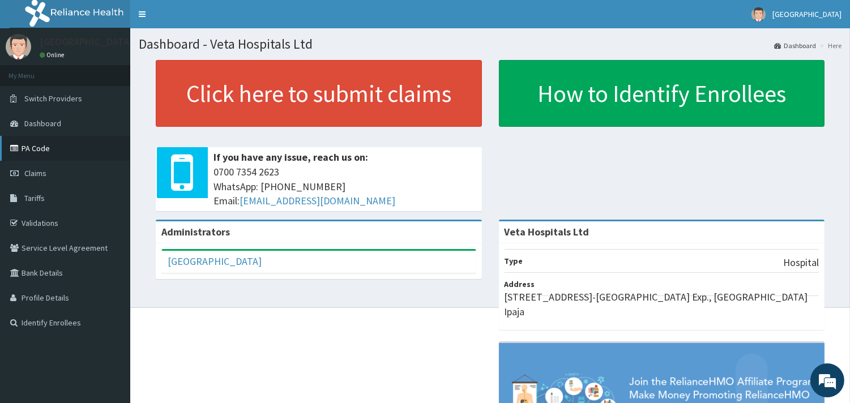
click at [57, 140] on link "PA Code" at bounding box center [65, 148] width 130 height 25
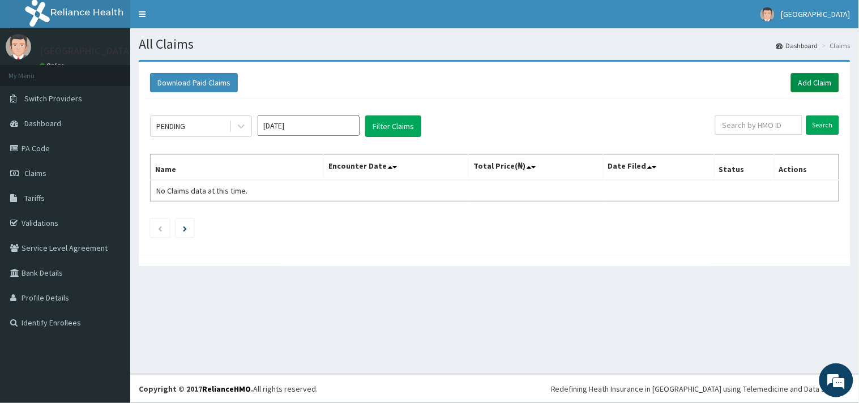
click at [813, 85] on link "Add Claim" at bounding box center [815, 82] width 48 height 19
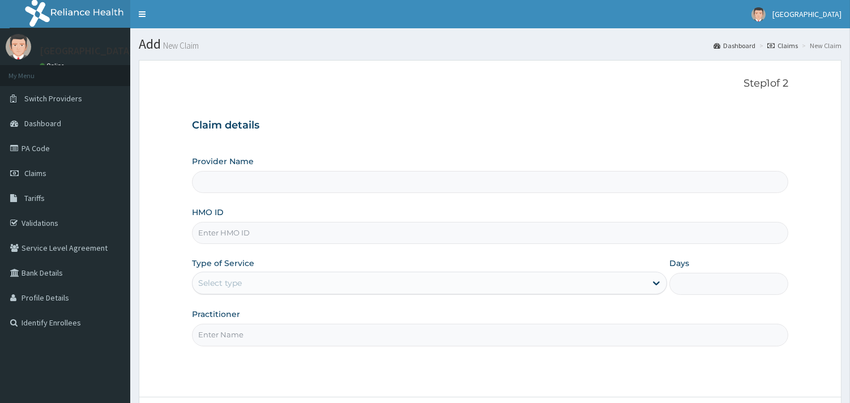
type input "Veta Hospitals Ltd"
click at [258, 233] on input "HMO ID" at bounding box center [490, 233] width 596 height 22
type input "GSV/11857/A"
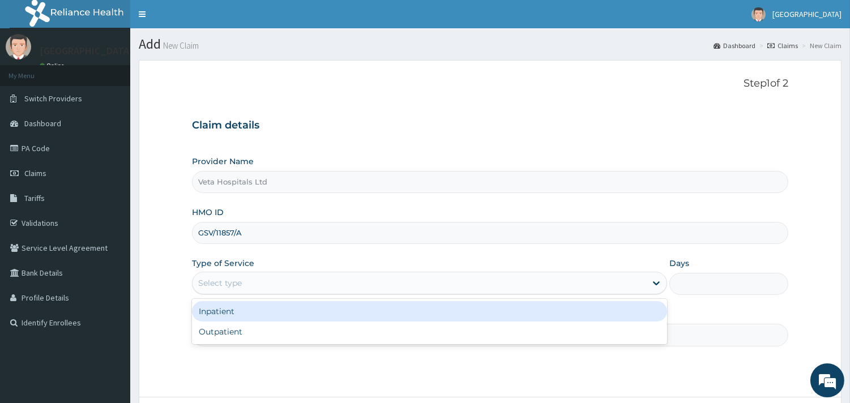
click at [268, 284] on div "Select type" at bounding box center [420, 283] width 454 height 18
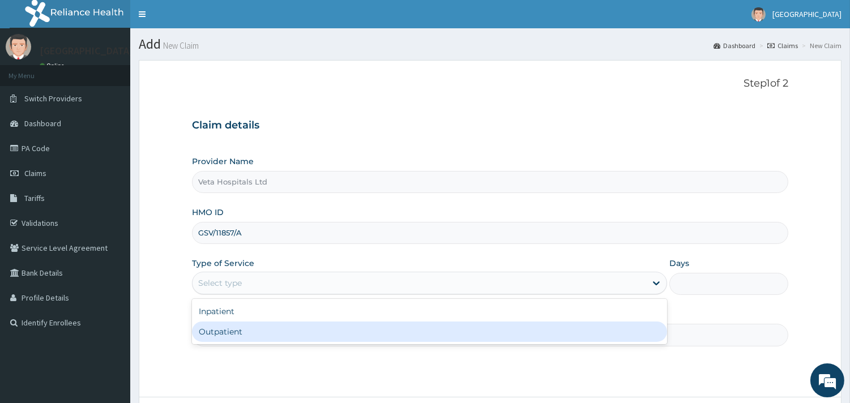
click at [253, 329] on div "Outpatient" at bounding box center [429, 332] width 475 height 20
type input "1"
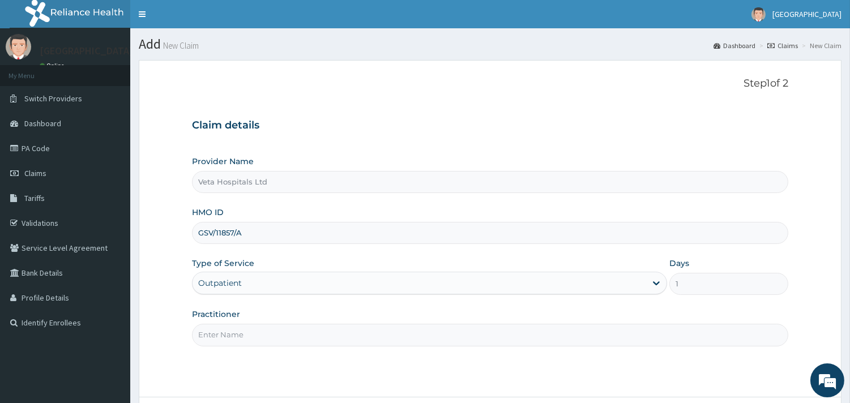
click at [258, 327] on input "Practitioner" at bounding box center [490, 335] width 596 height 22
type input "DR SAMUEL"
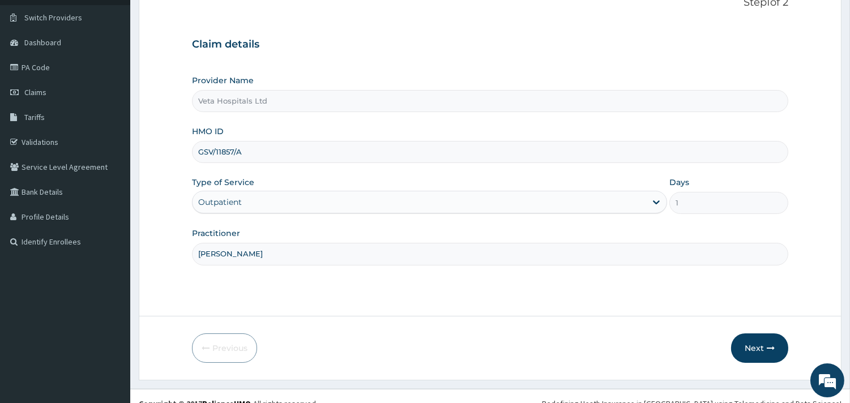
scroll to position [96, 0]
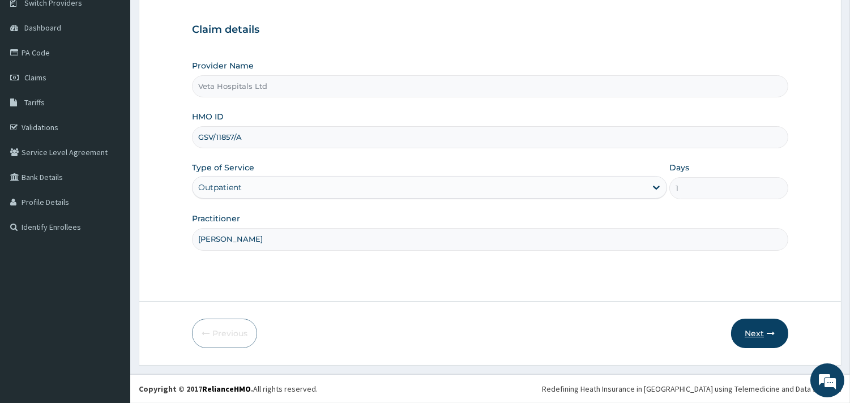
click at [773, 331] on icon "button" at bounding box center [771, 334] width 8 height 8
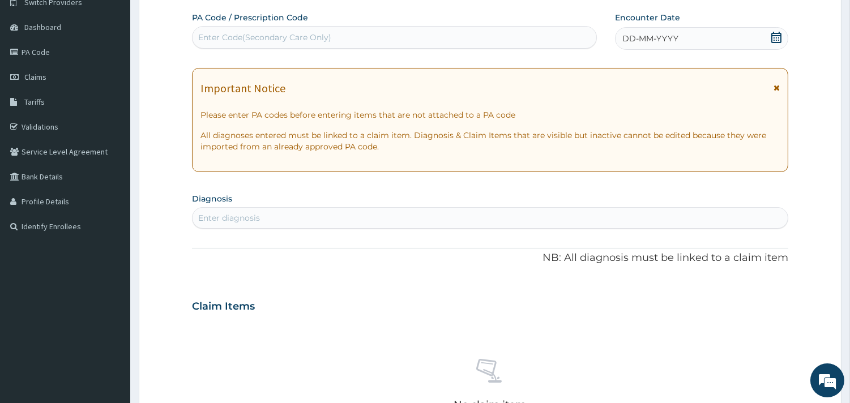
click at [340, 216] on div "Enter diagnosis" at bounding box center [490, 218] width 595 height 18
click at [678, 46] on div "DD-MM-YYYY" at bounding box center [701, 38] width 173 height 23
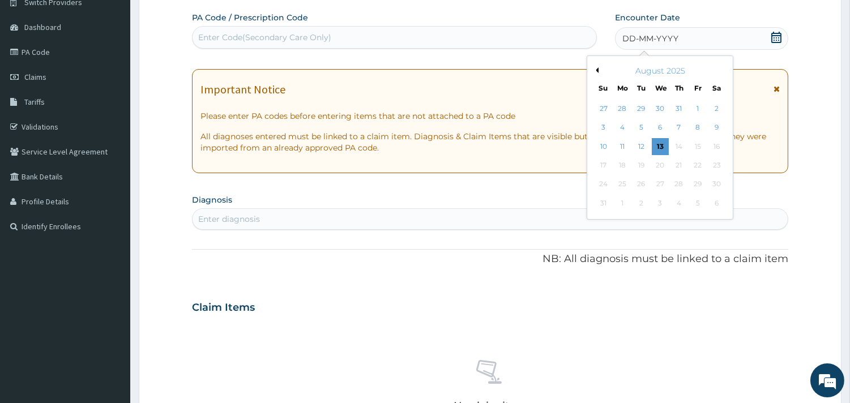
click at [597, 69] on button "Previous Month" at bounding box center [596, 70] width 6 height 6
click at [697, 127] on div "11" at bounding box center [697, 128] width 17 height 17
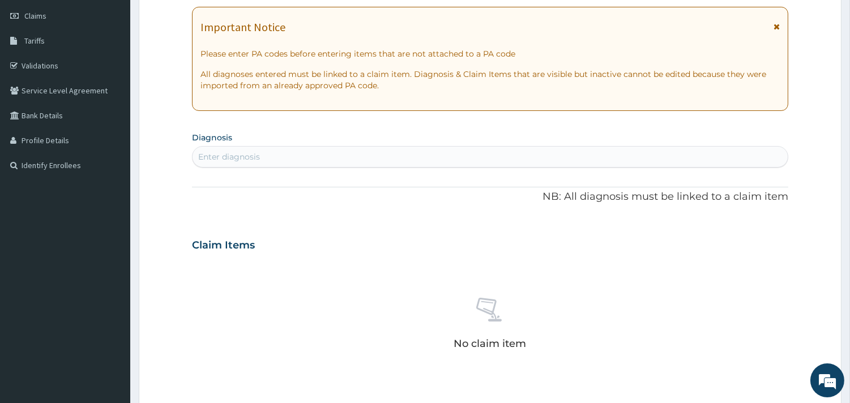
scroll to position [252, 0]
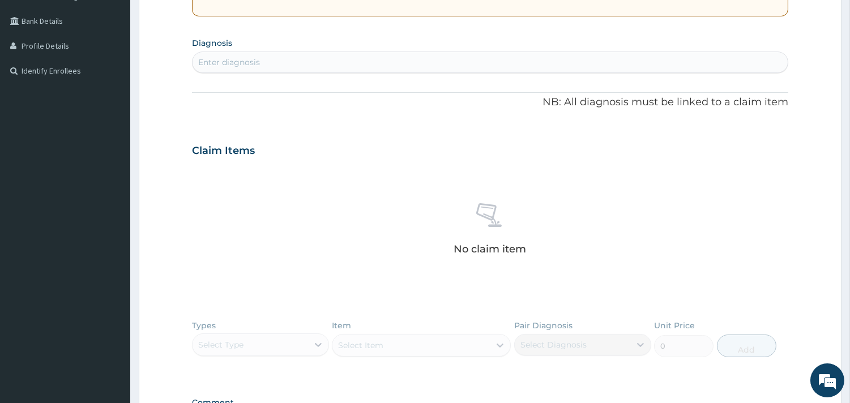
click at [496, 49] on section "Diagnosis Enter diagnosis" at bounding box center [490, 54] width 596 height 39
click at [444, 67] on div "Enter diagnosis" at bounding box center [490, 62] width 595 height 18
type input "PLASMOD"
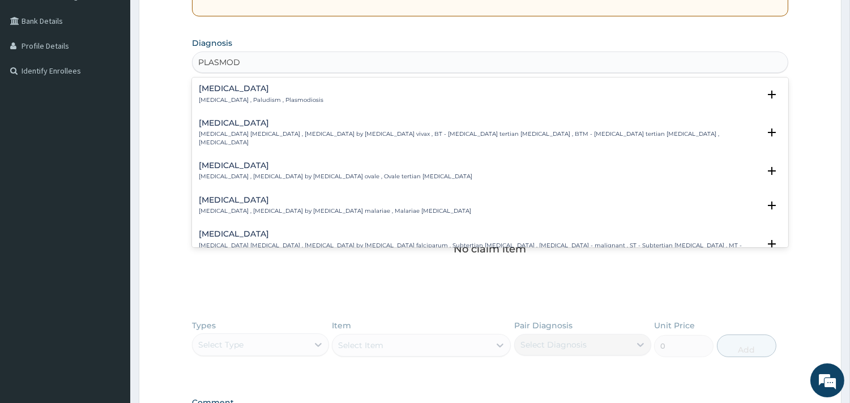
click at [254, 96] on p "Malaria , Paludism , Plasmodiosis" at bounding box center [261, 100] width 125 height 8
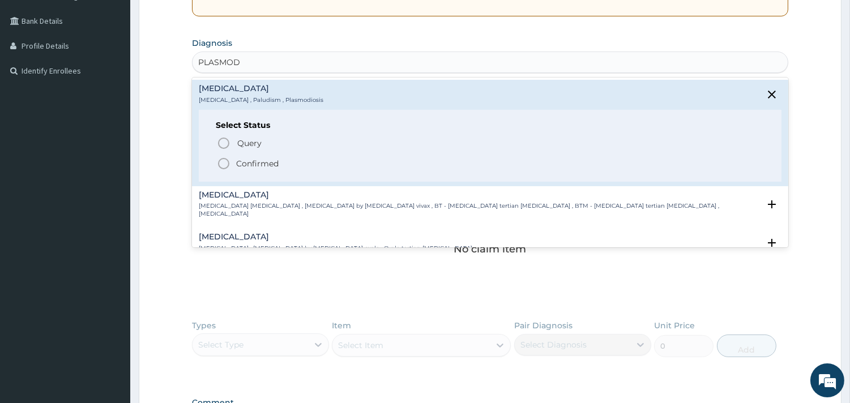
click at [227, 160] on icon "status option filled" at bounding box center [224, 164] width 14 height 14
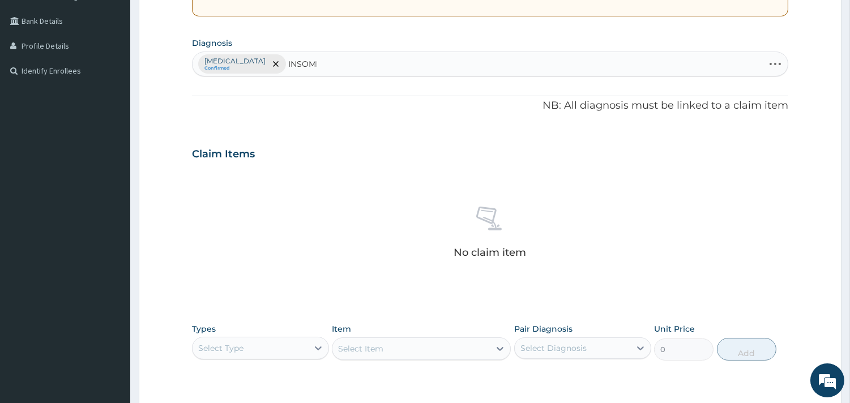
type input "INSOMNI"
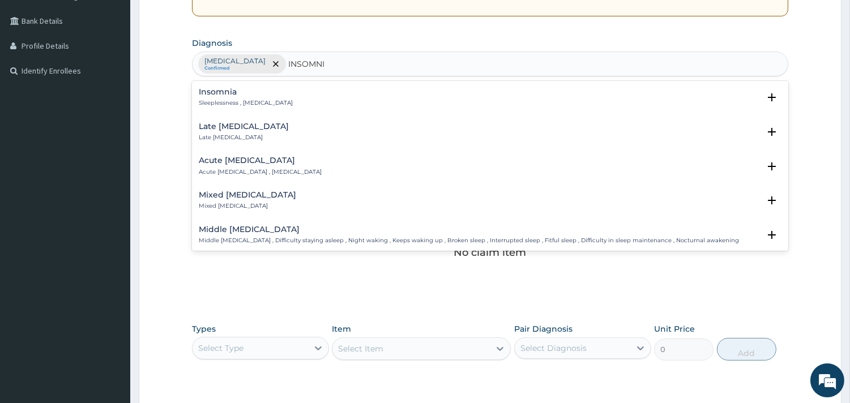
click at [228, 104] on p "Sleeplessness , Insomnia" at bounding box center [246, 103] width 94 height 8
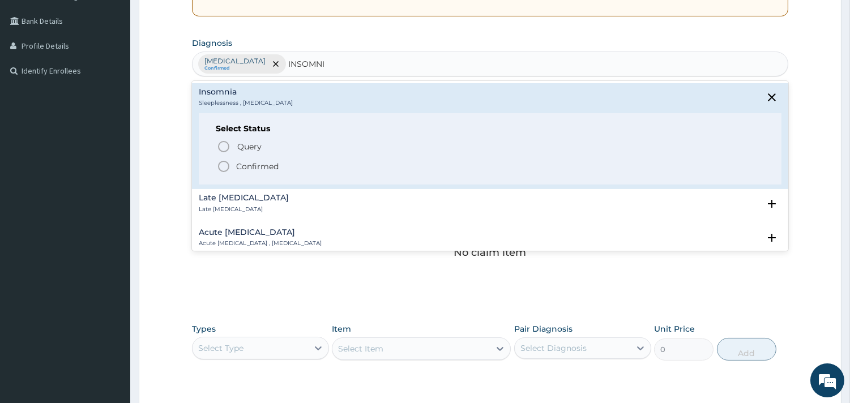
click at [221, 170] on icon "status option filled" at bounding box center [224, 167] width 14 height 14
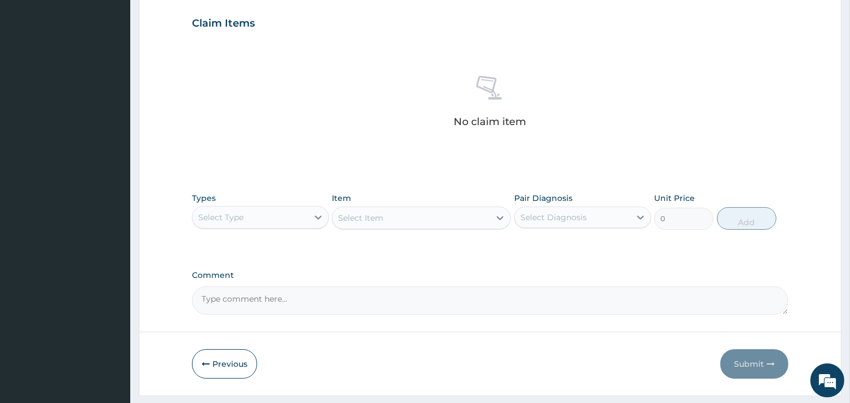
scroll to position [413, 0]
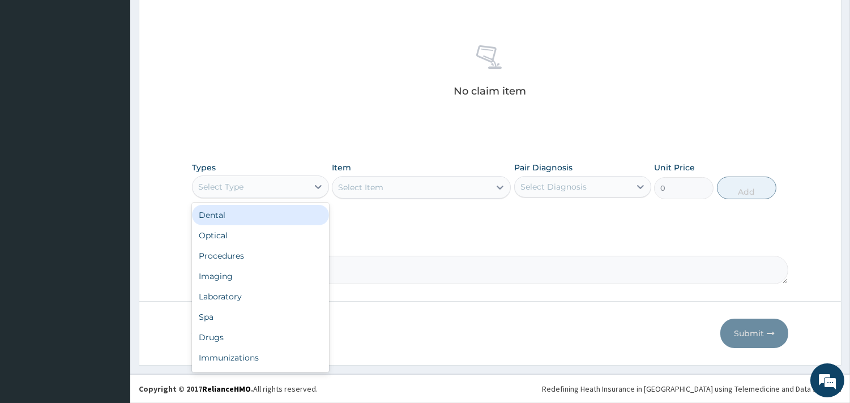
click at [258, 194] on div "Select Type" at bounding box center [251, 187] width 116 height 18
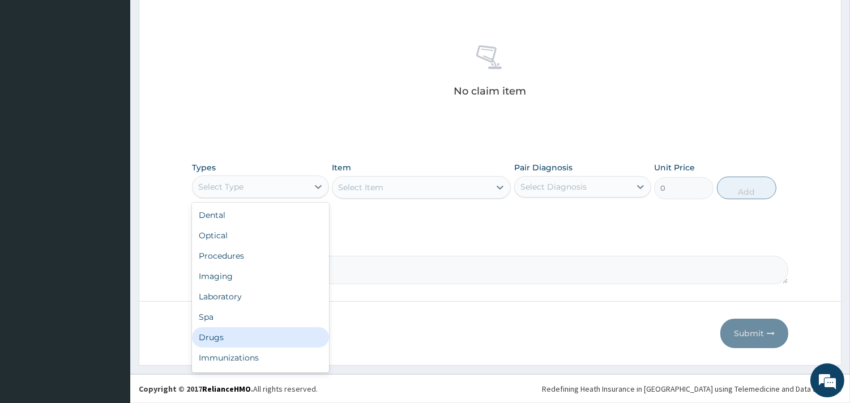
click at [221, 340] on div "Drugs" at bounding box center [260, 337] width 137 height 20
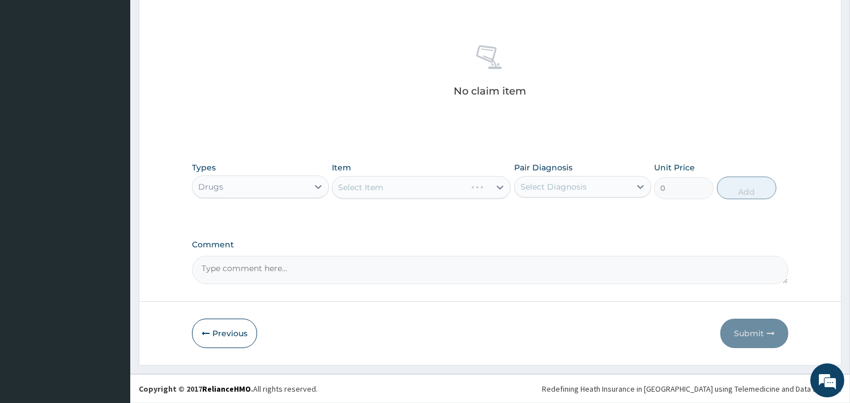
click at [378, 181] on div "Select Item" at bounding box center [421, 187] width 179 height 23
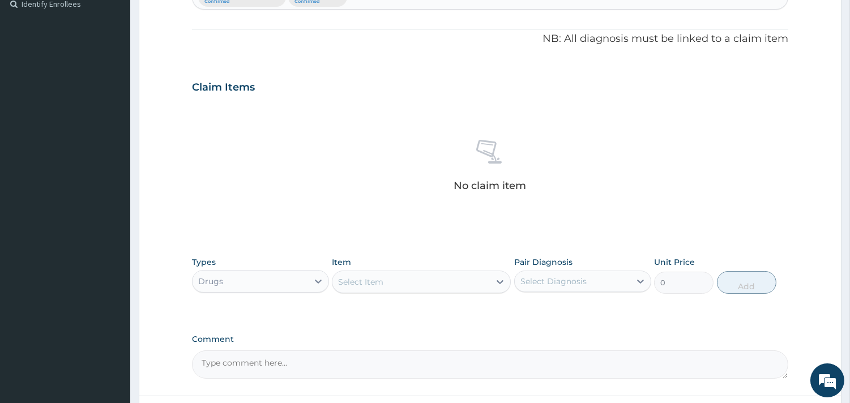
scroll to position [330, 0]
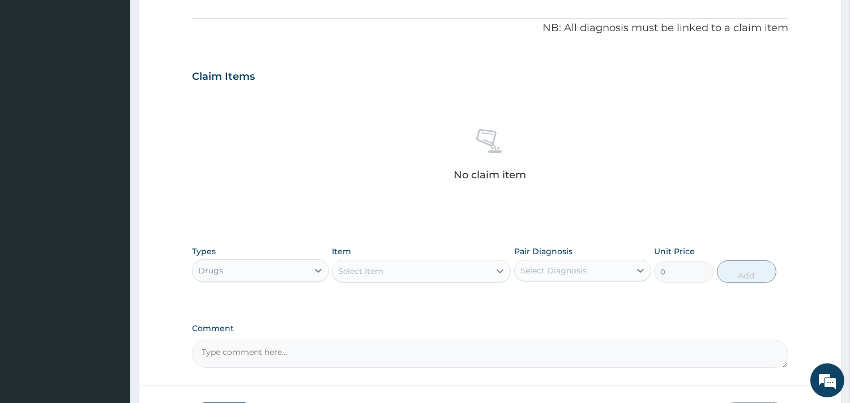
click at [270, 262] on div "Drugs" at bounding box center [251, 271] width 116 height 18
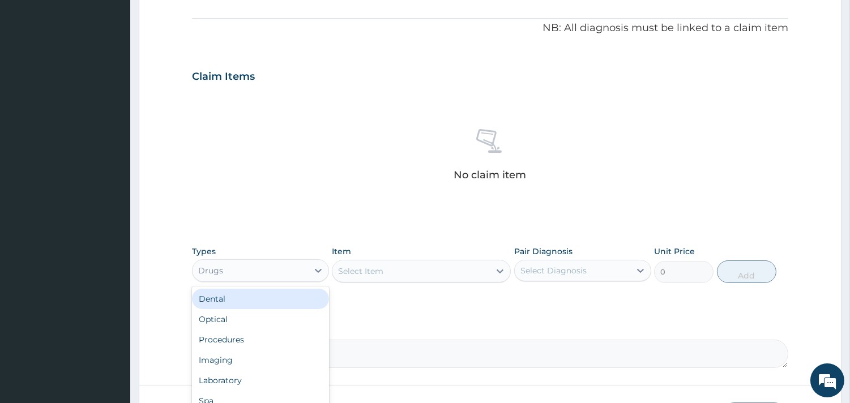
drag, startPoint x: 381, startPoint y: 280, endPoint x: 384, endPoint y: 272, distance: 8.4
click at [381, 280] on div "Select Item" at bounding box center [421, 271] width 179 height 23
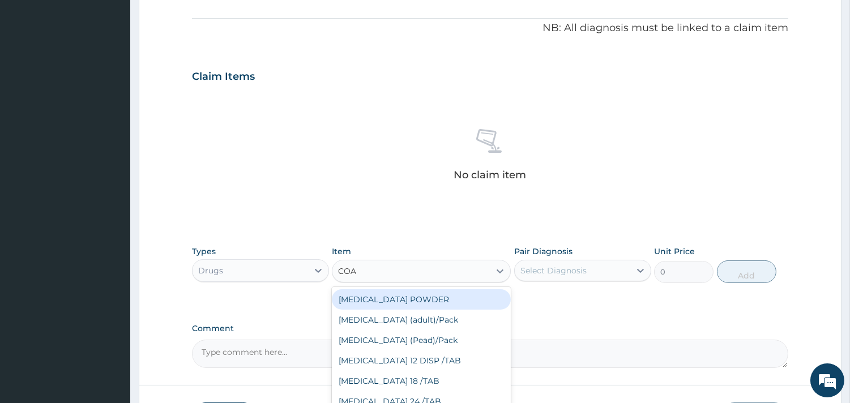
type input "COAR"
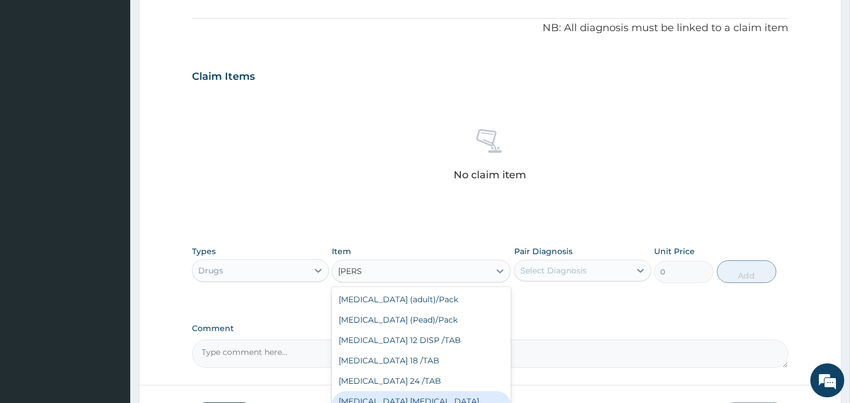
click at [427, 395] on div "COARTEM D TAB 80/480" at bounding box center [421, 407] width 179 height 32
type input "3093.7"
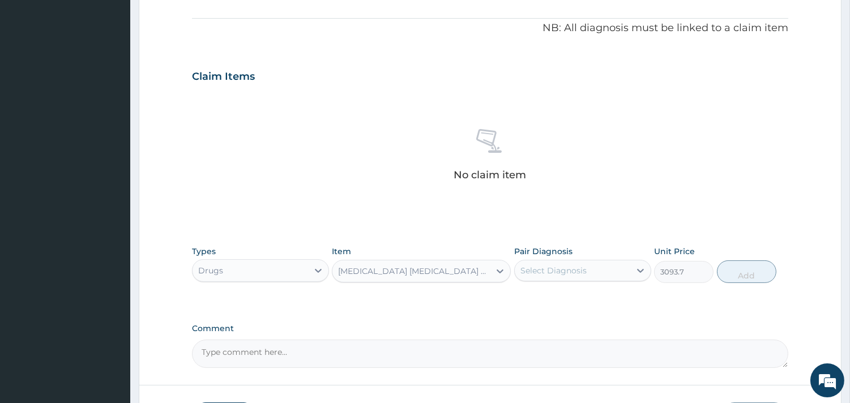
click at [561, 254] on label "Pair Diagnosis" at bounding box center [543, 251] width 58 height 11
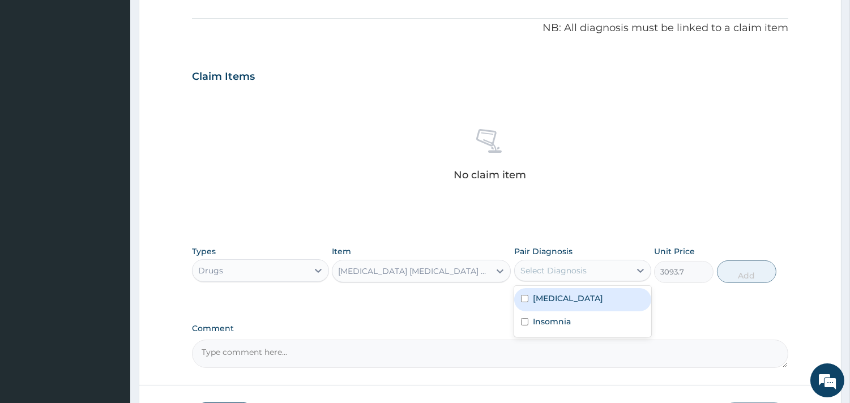
click at [557, 269] on div "Select Diagnosis" at bounding box center [554, 270] width 66 height 11
click at [542, 290] on div "Malaria" at bounding box center [582, 299] width 137 height 23
checkbox input "true"
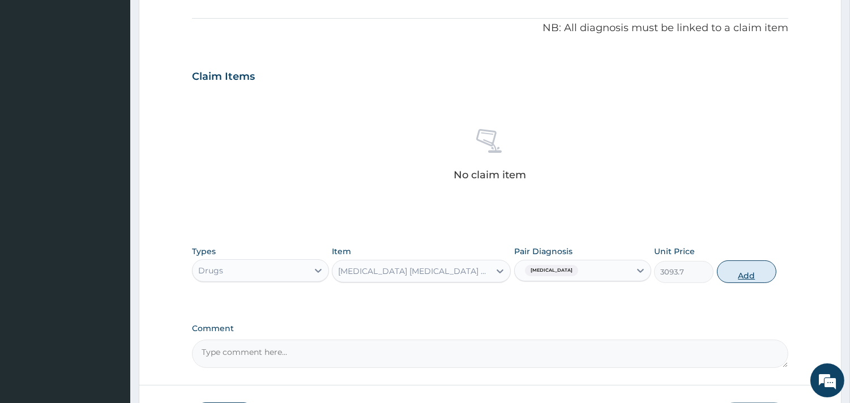
click at [740, 268] on button "Add" at bounding box center [746, 272] width 59 height 23
type input "0"
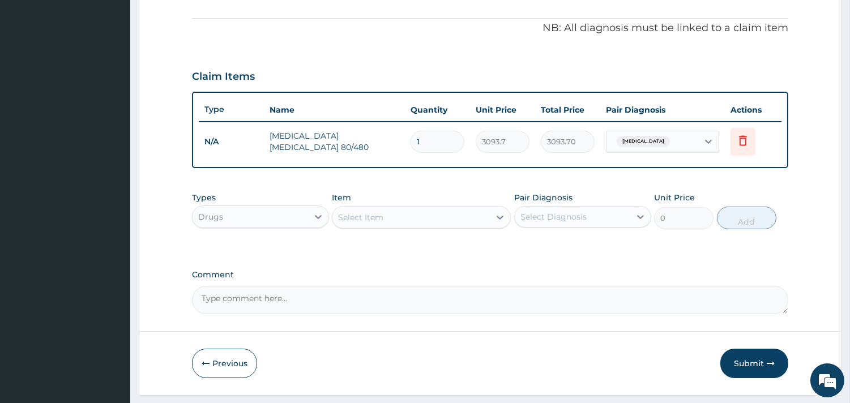
scroll to position [359, 0]
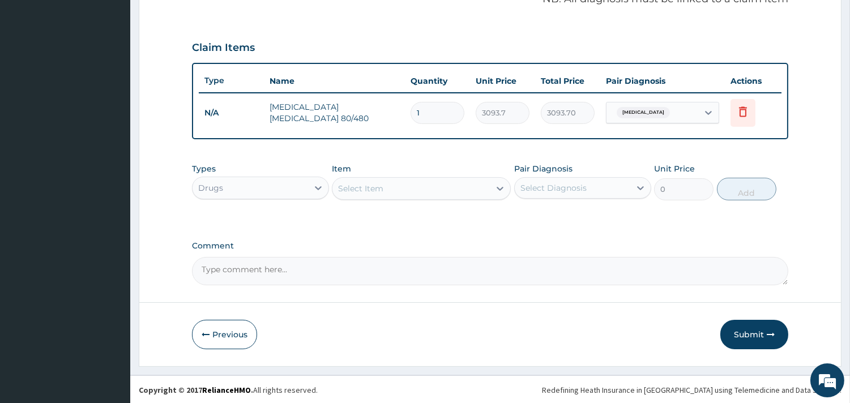
click at [416, 180] on div "Select Item" at bounding box center [410, 189] width 157 height 18
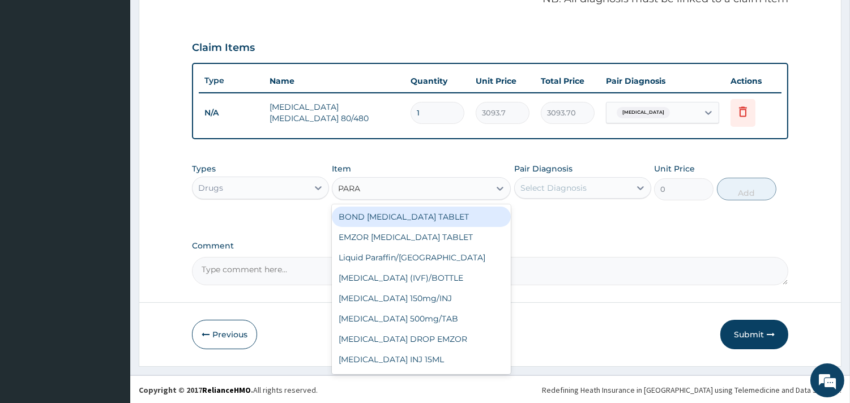
type input "PARAC"
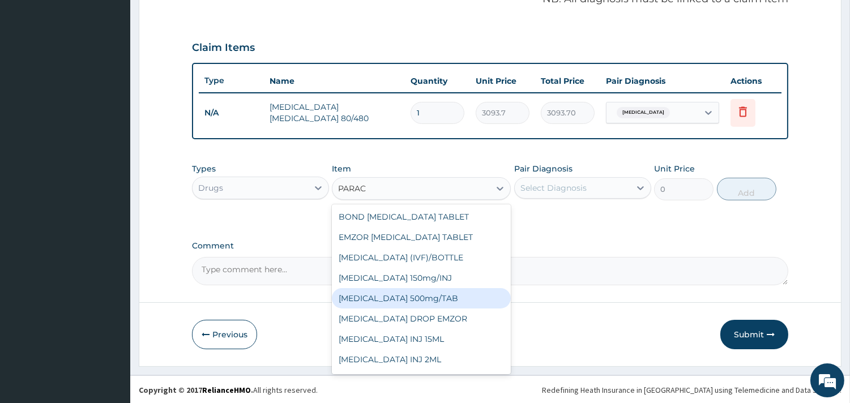
click at [444, 293] on div "PARACETAMOL 500mg/TAB" at bounding box center [421, 298] width 179 height 20
type input "18.5"
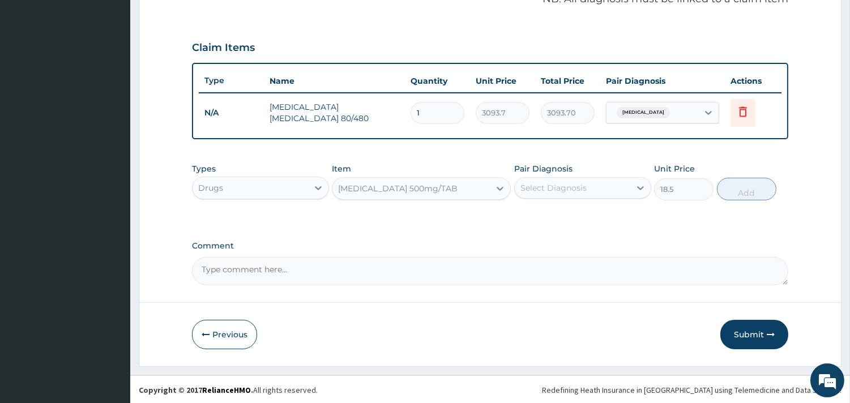
click at [570, 165] on label "Pair Diagnosis" at bounding box center [543, 168] width 58 height 11
click at [557, 191] on div "Select Diagnosis" at bounding box center [554, 187] width 66 height 11
click at [552, 218] on label "Malaria" at bounding box center [568, 215] width 70 height 11
checkbox input "true"
click at [741, 191] on button "Add" at bounding box center [746, 189] width 59 height 23
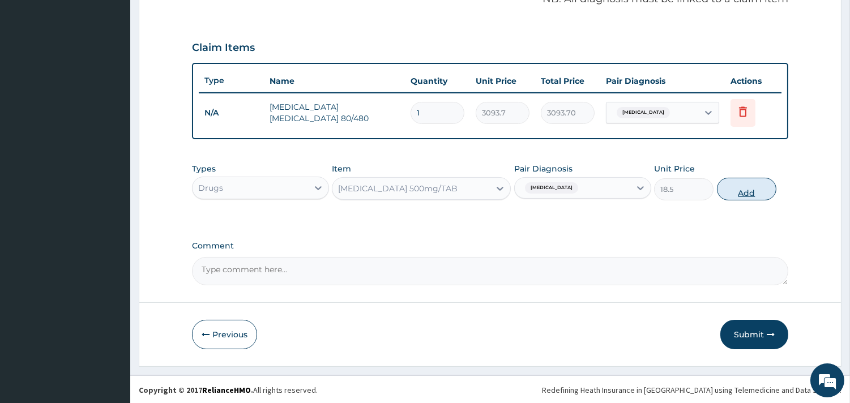
type input "0"
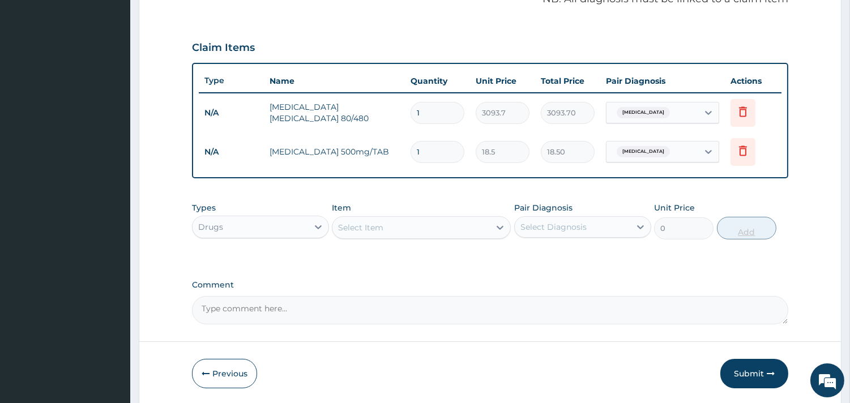
type input "12"
type input "222.00"
type input "12"
click at [462, 229] on div "Select Item" at bounding box center [410, 228] width 157 height 18
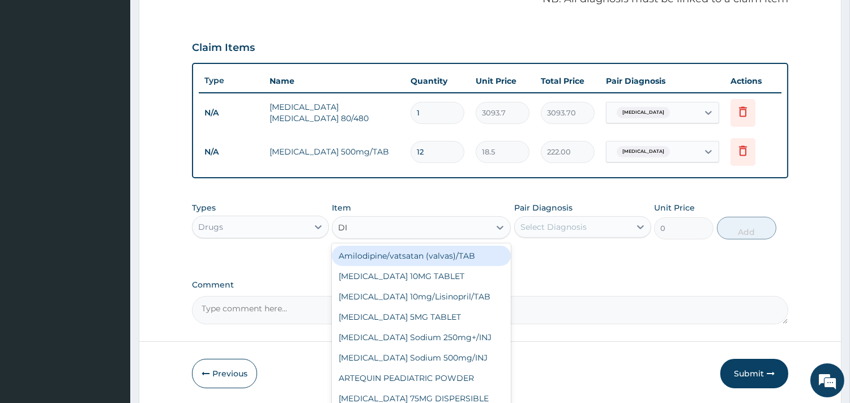
type input "DIA"
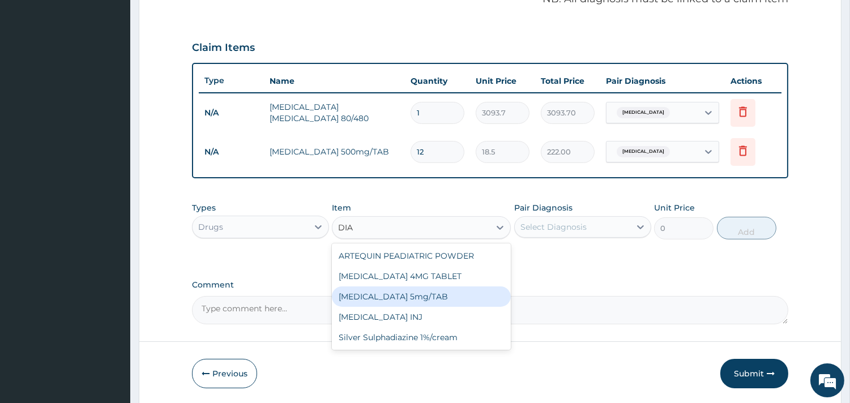
click at [408, 301] on div "Diazepam 5mg/TAB" at bounding box center [421, 297] width 179 height 20
type input "28.1"
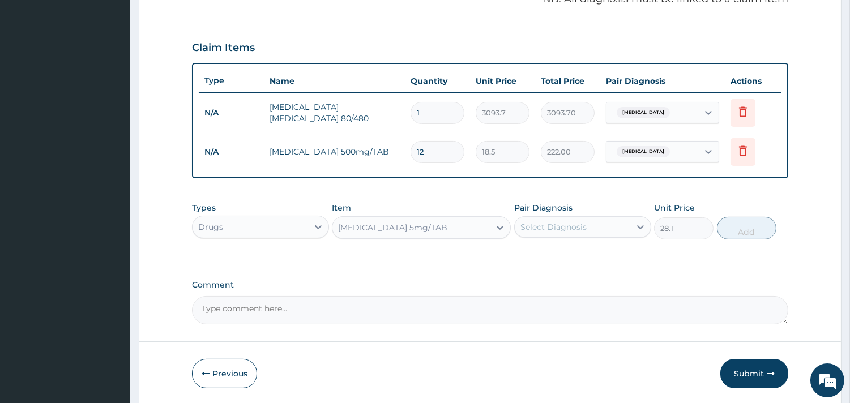
click at [540, 229] on div "Select Diagnosis" at bounding box center [554, 226] width 66 height 11
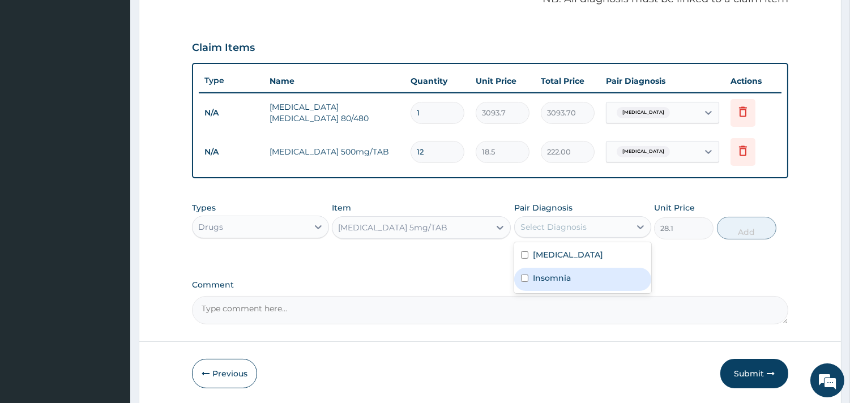
click at [537, 269] on div "Insomnia" at bounding box center [582, 279] width 137 height 23
checkbox input "true"
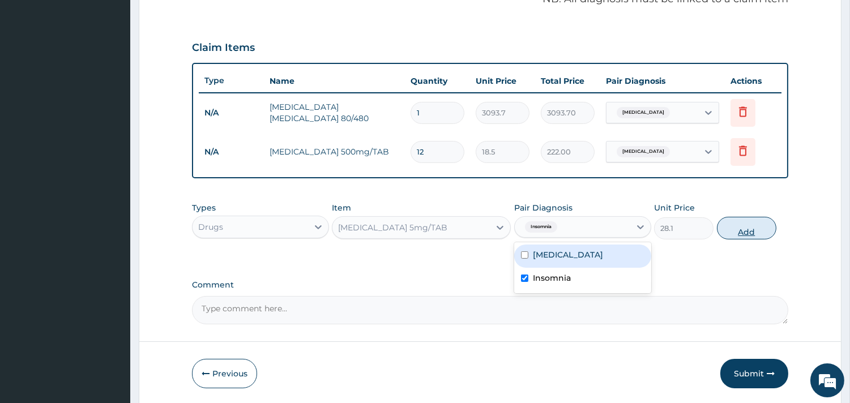
click at [763, 224] on button "Add" at bounding box center [746, 228] width 59 height 23
type input "0"
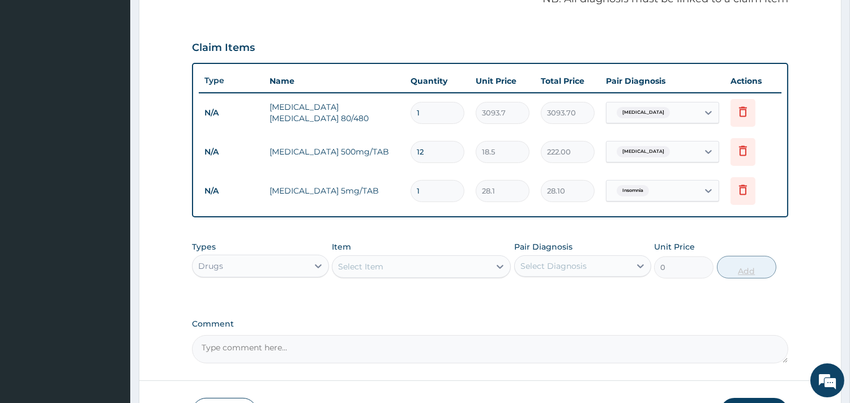
type input "0.00"
type input "4"
type input "112.40"
type input "4"
click at [285, 264] on div "Drugs" at bounding box center [251, 266] width 116 height 18
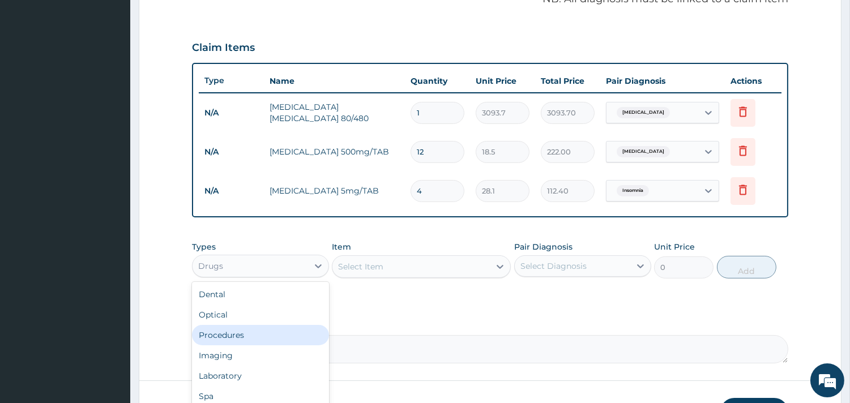
click at [242, 329] on div "Procedures" at bounding box center [260, 335] width 137 height 20
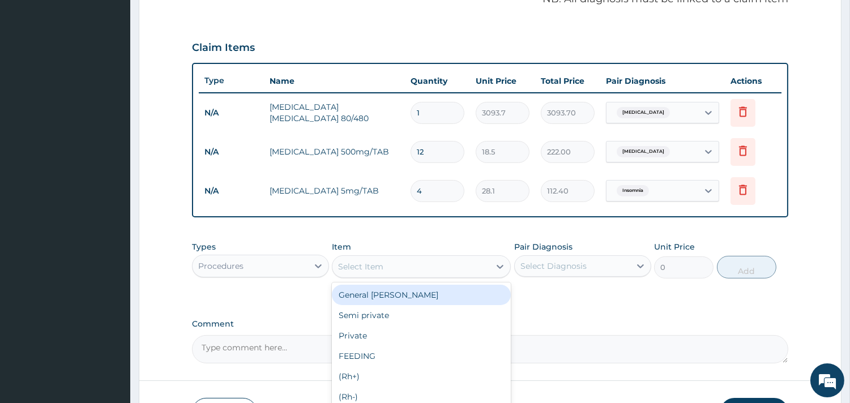
click at [381, 268] on div "Select Item" at bounding box center [360, 266] width 45 height 11
type input "GP"
click at [378, 291] on div "GP CONSULTATION" at bounding box center [421, 295] width 179 height 20
type input "2000"
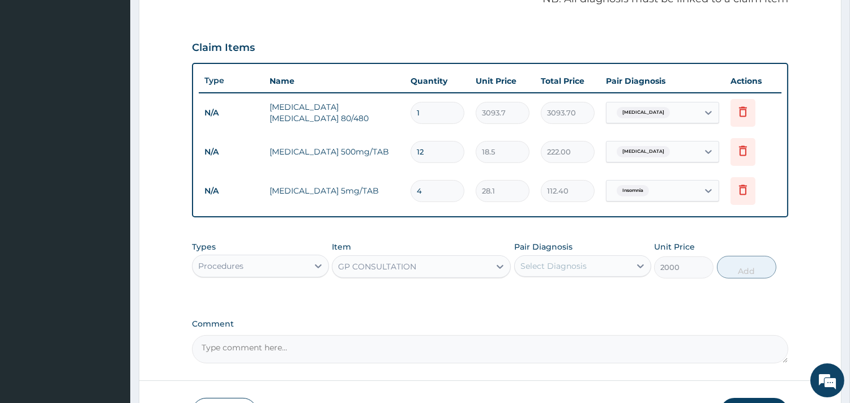
click at [562, 252] on div "Pair Diagnosis Select Diagnosis" at bounding box center [582, 259] width 137 height 37
click at [555, 270] on div "Select Diagnosis" at bounding box center [554, 266] width 66 height 11
click at [535, 287] on div "Malaria" at bounding box center [582, 295] width 137 height 23
checkbox input "true"
click at [757, 261] on button "Add" at bounding box center [746, 267] width 59 height 23
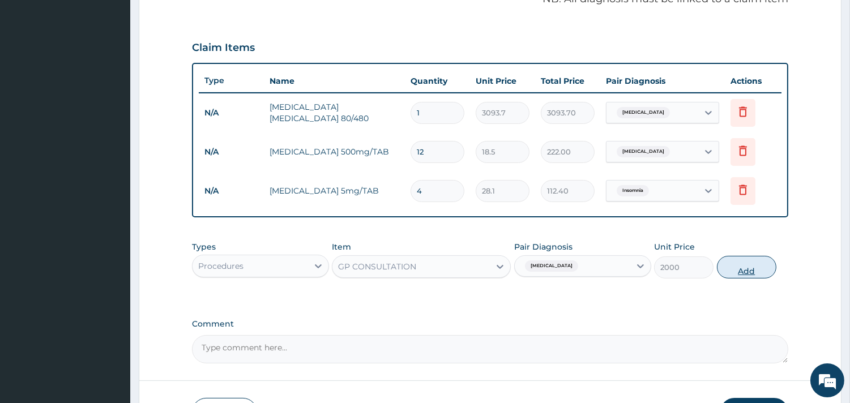
type input "0"
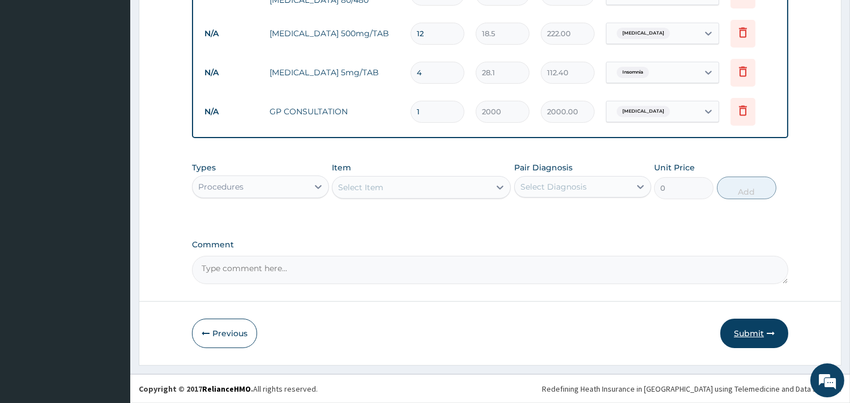
click at [752, 338] on button "Submit" at bounding box center [754, 333] width 68 height 29
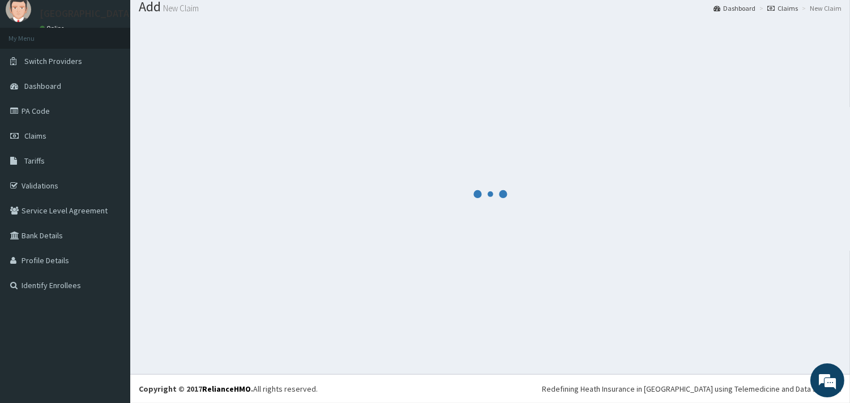
scroll to position [37, 0]
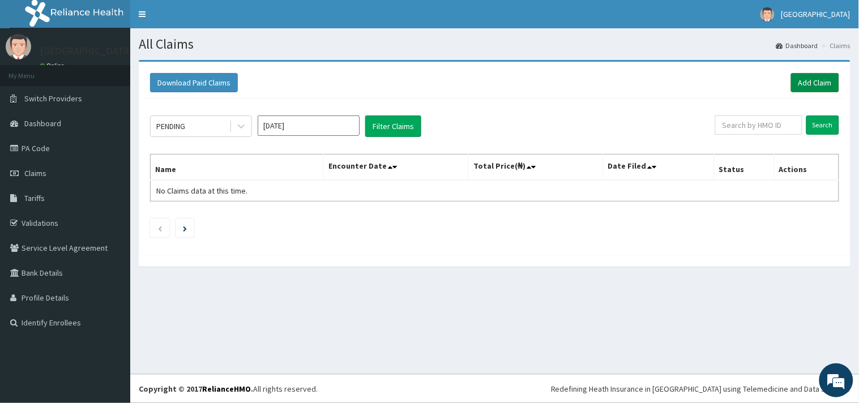
click at [818, 81] on link "Add Claim" at bounding box center [815, 82] width 48 height 19
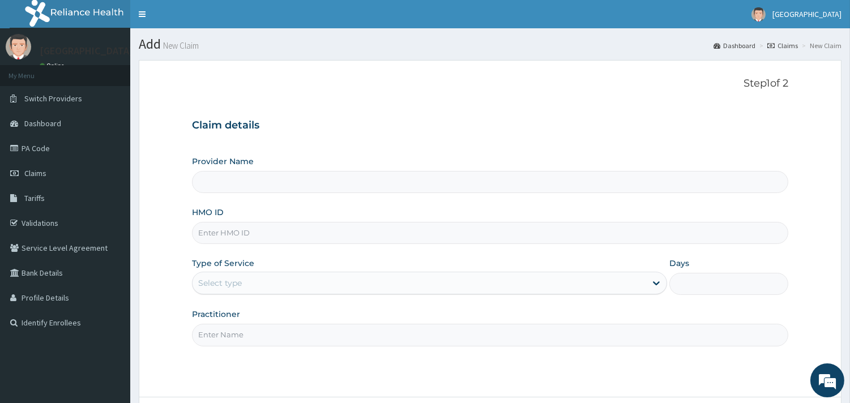
click at [406, 234] on input "HMO ID" at bounding box center [490, 233] width 596 height 22
